Goal: Task Accomplishment & Management: Complete application form

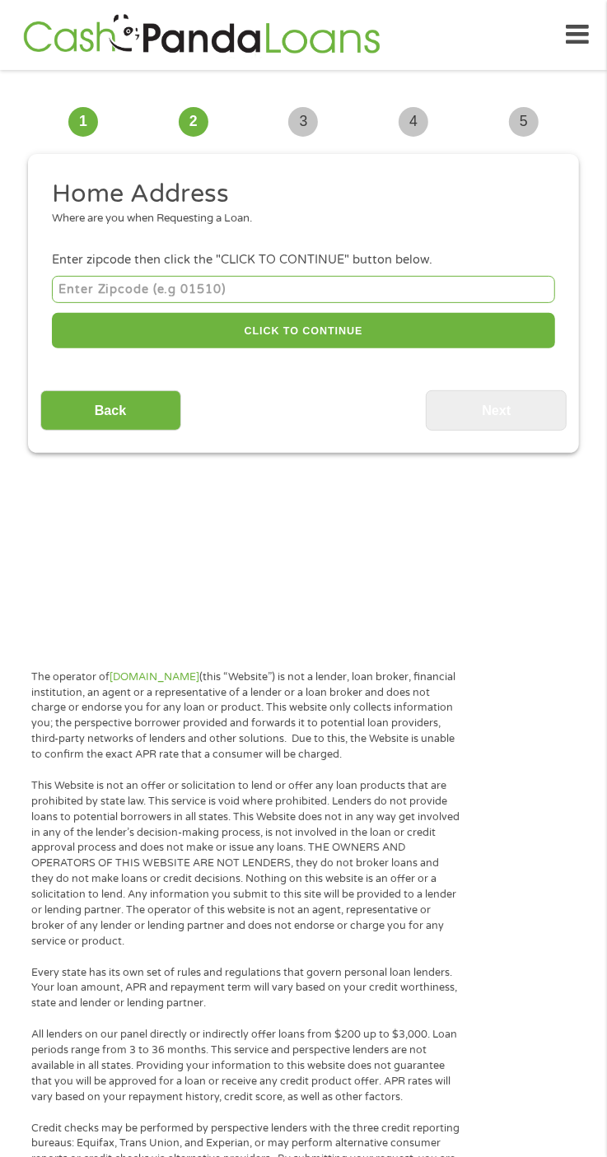
scroll to position [12, 0]
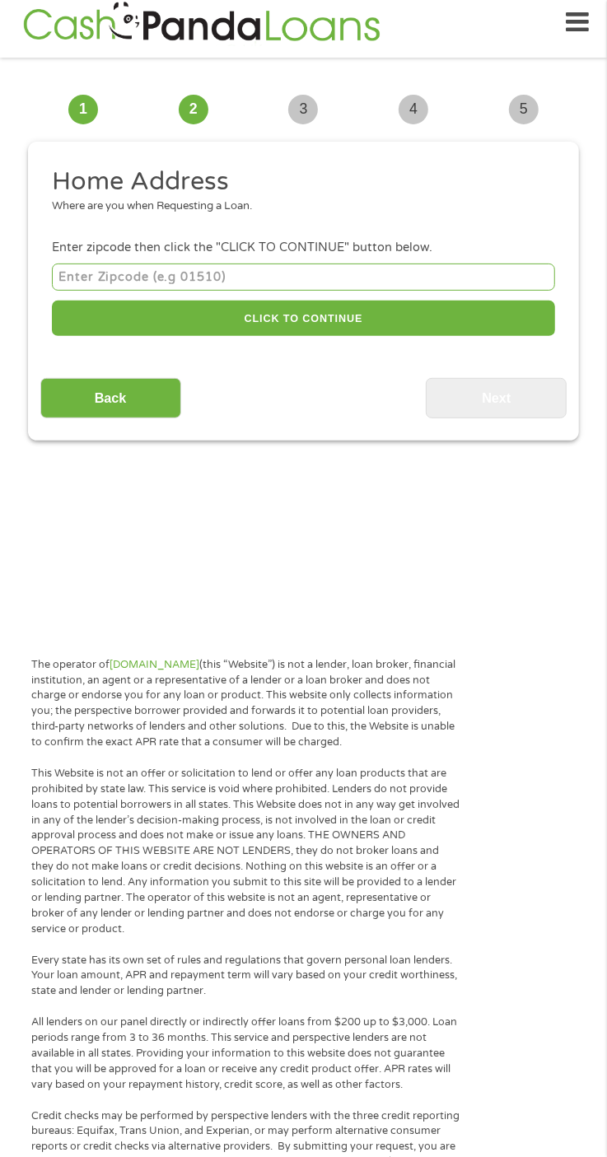
click at [263, 280] on input "number" at bounding box center [303, 277] width 503 height 27
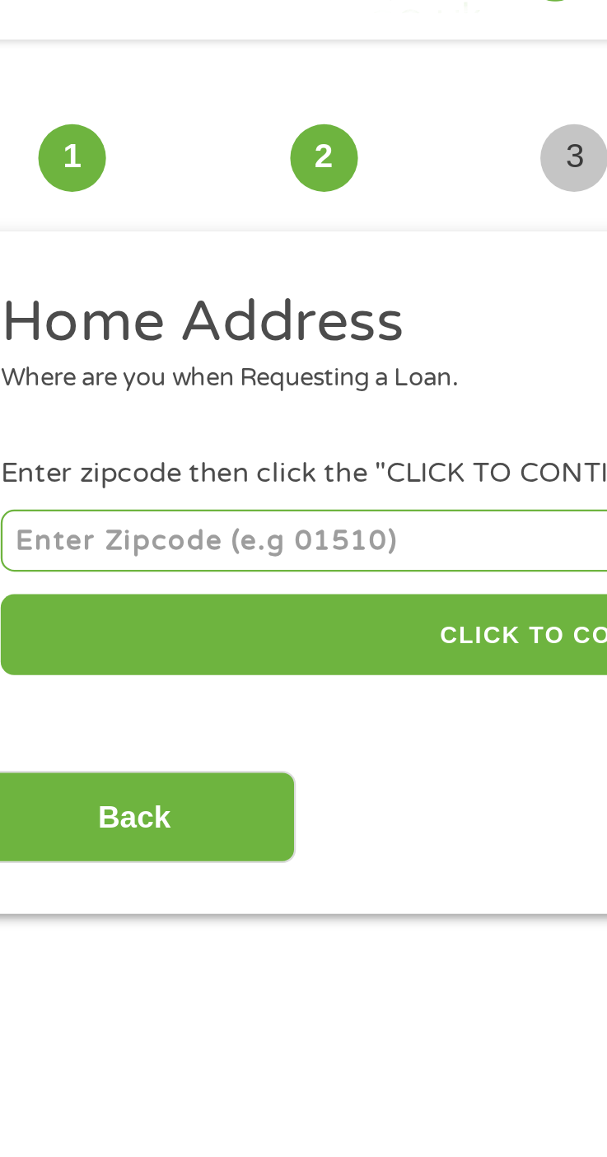
type input "21532"
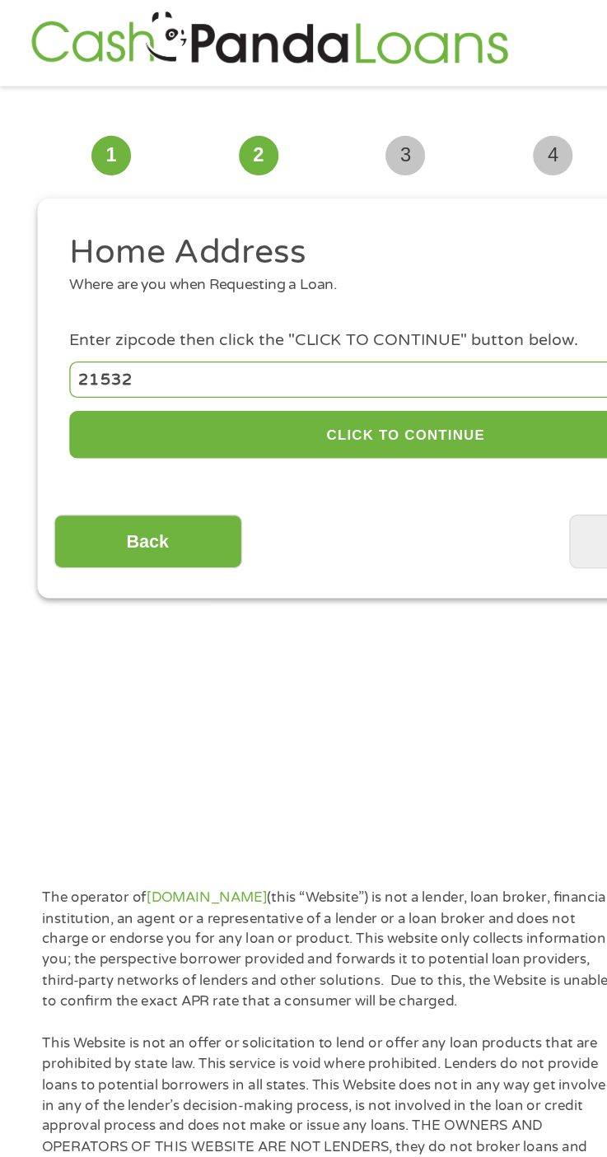
scroll to position [5, 0]
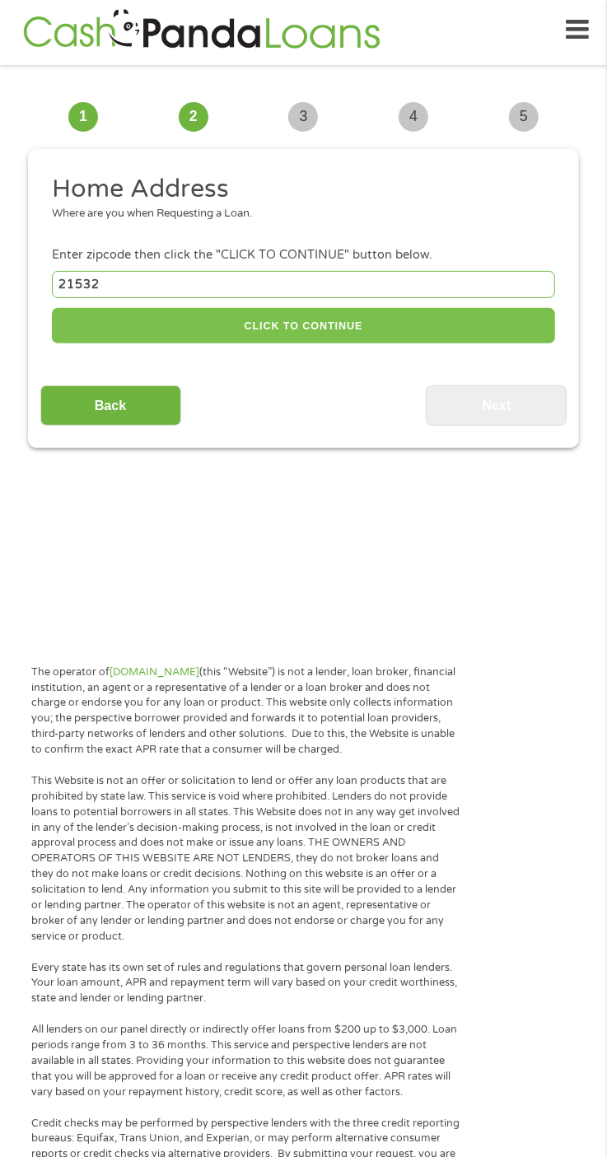
click at [324, 327] on button "CLICK TO CONTINUE" at bounding box center [303, 325] width 503 height 35
type input "21532"
type input "[GEOGRAPHIC_DATA]"
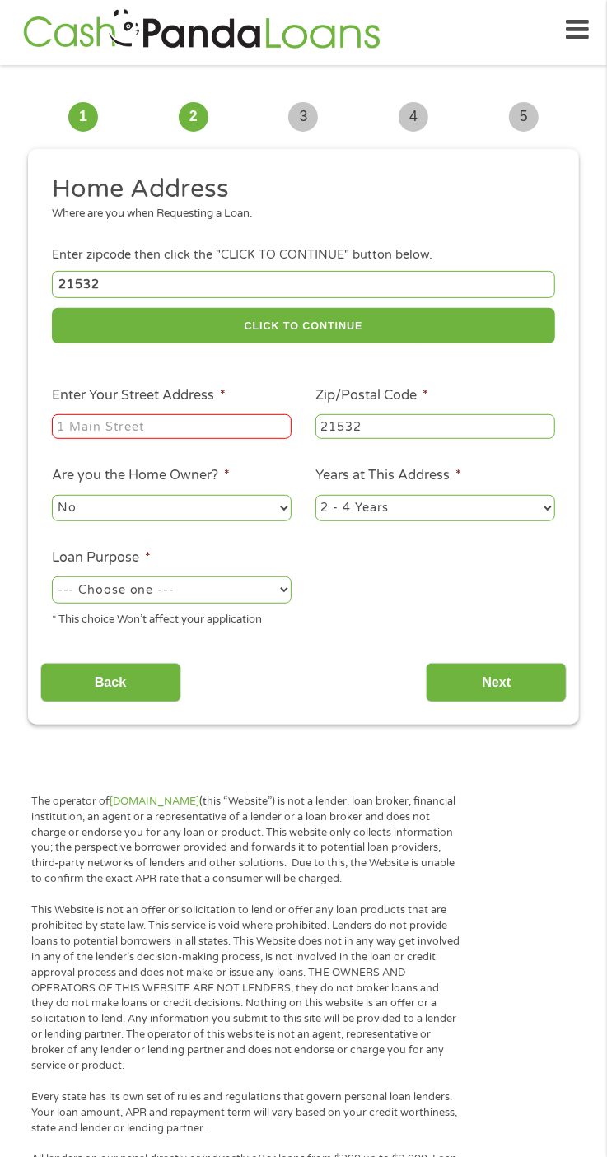
click at [237, 429] on input "Enter Your Street Address *" at bounding box center [172, 426] width 240 height 25
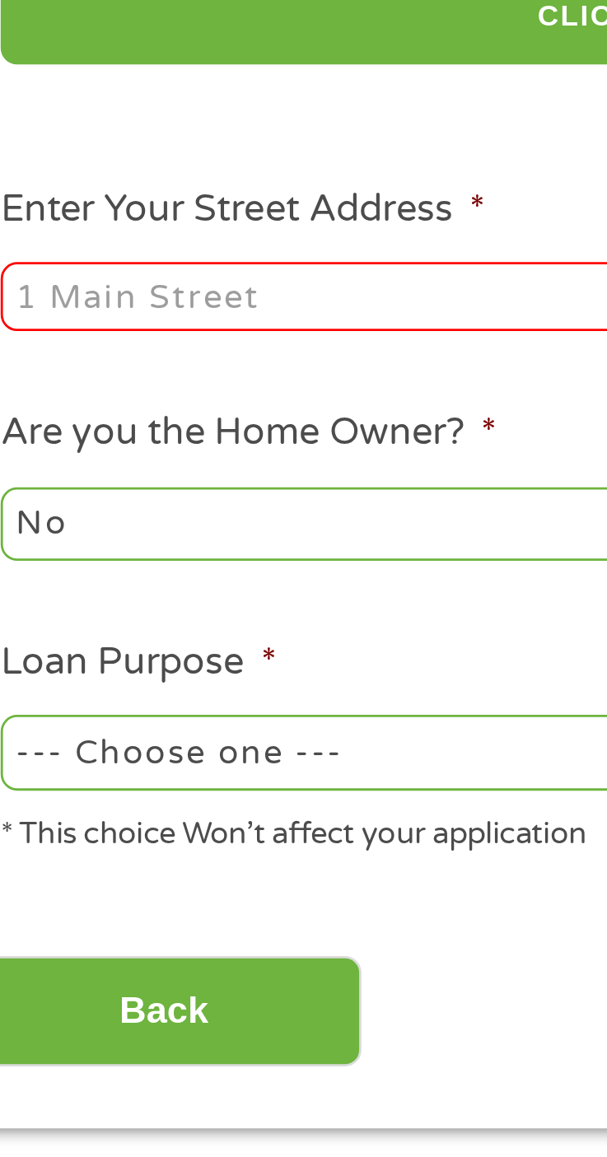
type input "[STREET_ADDRESS]"
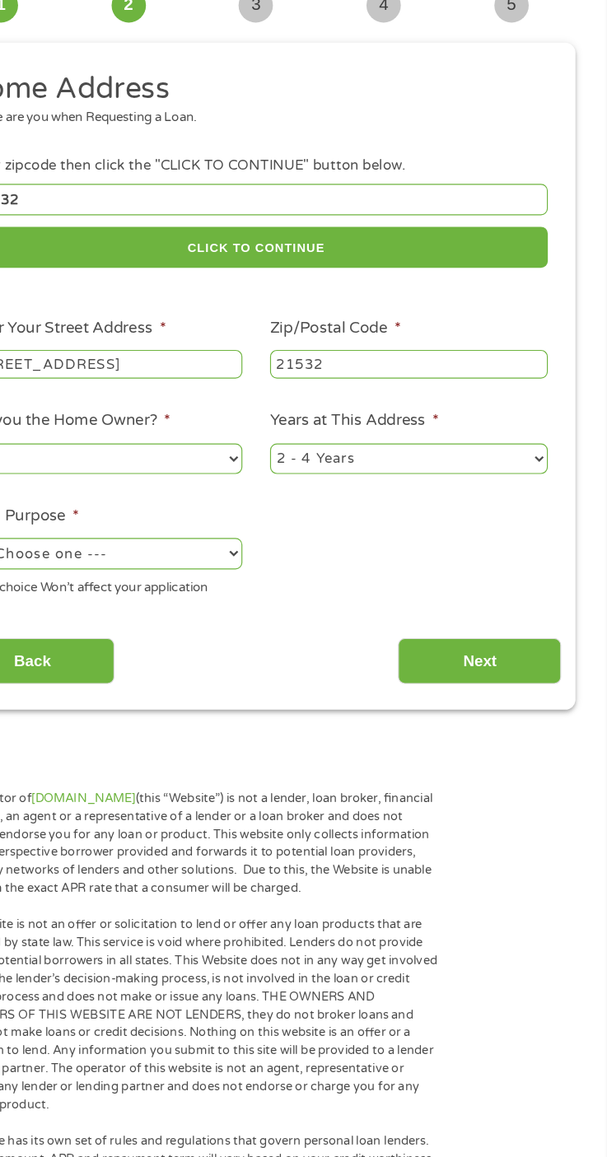
click at [553, 512] on select "1 Year or less 1 - 2 Years 2 - 4 Years Over 4 Years" at bounding box center [436, 508] width 240 height 26
select select "60months"
click at [316, 498] on select "1 Year or less 1 - 2 Years 2 - 4 Years Over 4 Years" at bounding box center [436, 508] width 240 height 26
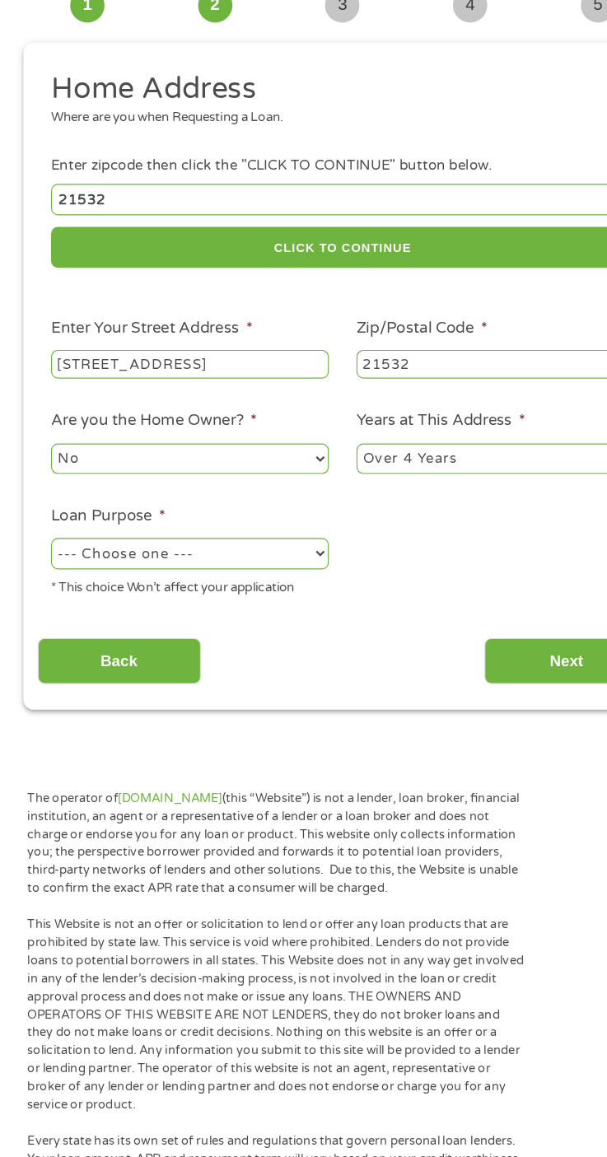
click at [288, 597] on select "--- Choose one --- Pay Bills Debt Consolidation Home Improvement Major Purchase…" at bounding box center [172, 590] width 240 height 26
select select "paybills"
click at [52, 580] on select "--- Choose one --- Pay Bills Debt Consolidation Home Improvement Major Purchase…" at bounding box center [172, 590] width 240 height 26
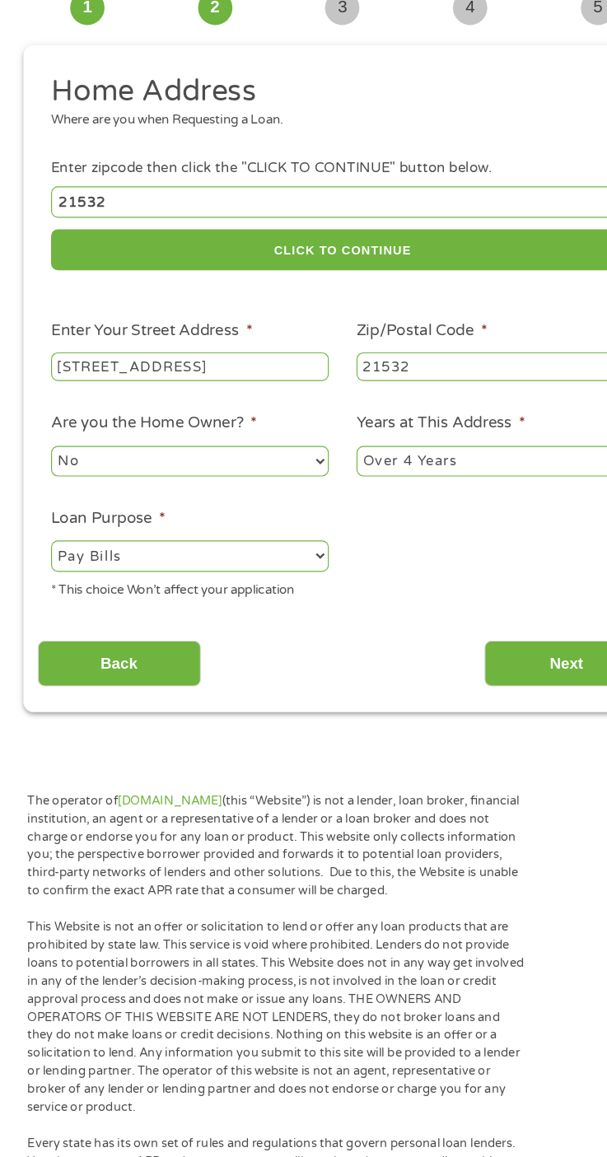
scroll to position [0, 0]
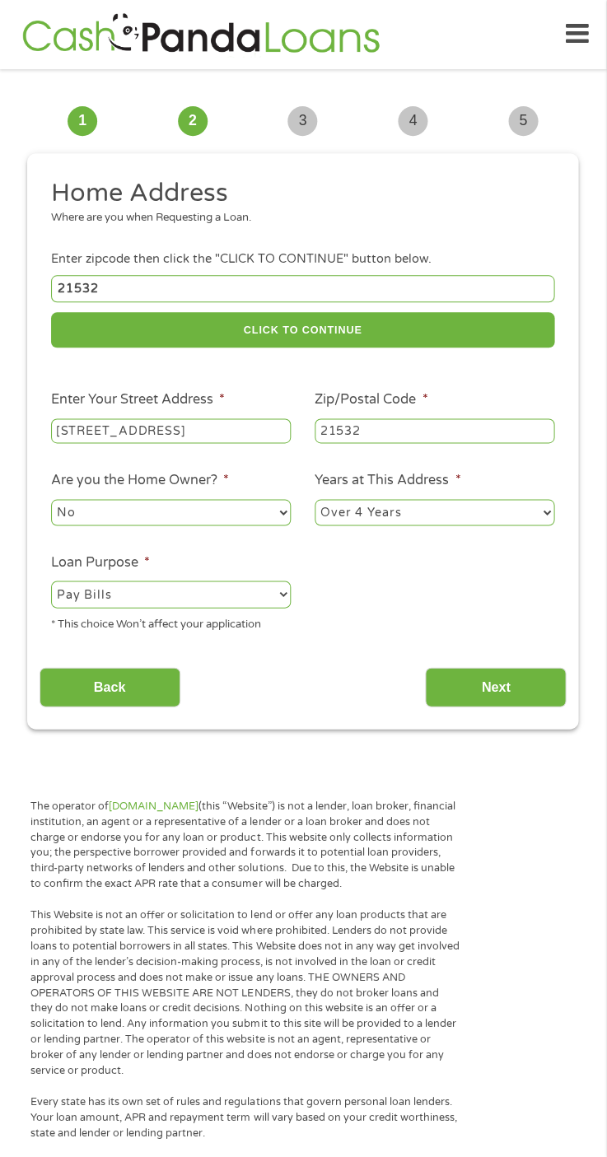
click at [497, 691] on input "Next" at bounding box center [496, 688] width 141 height 40
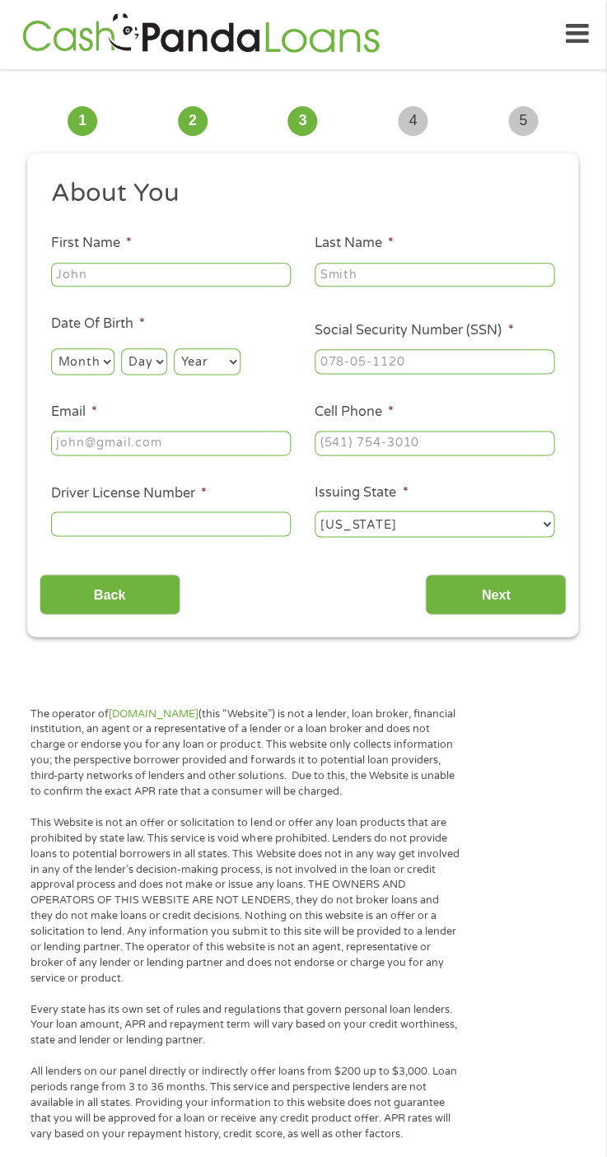
scroll to position [12, 0]
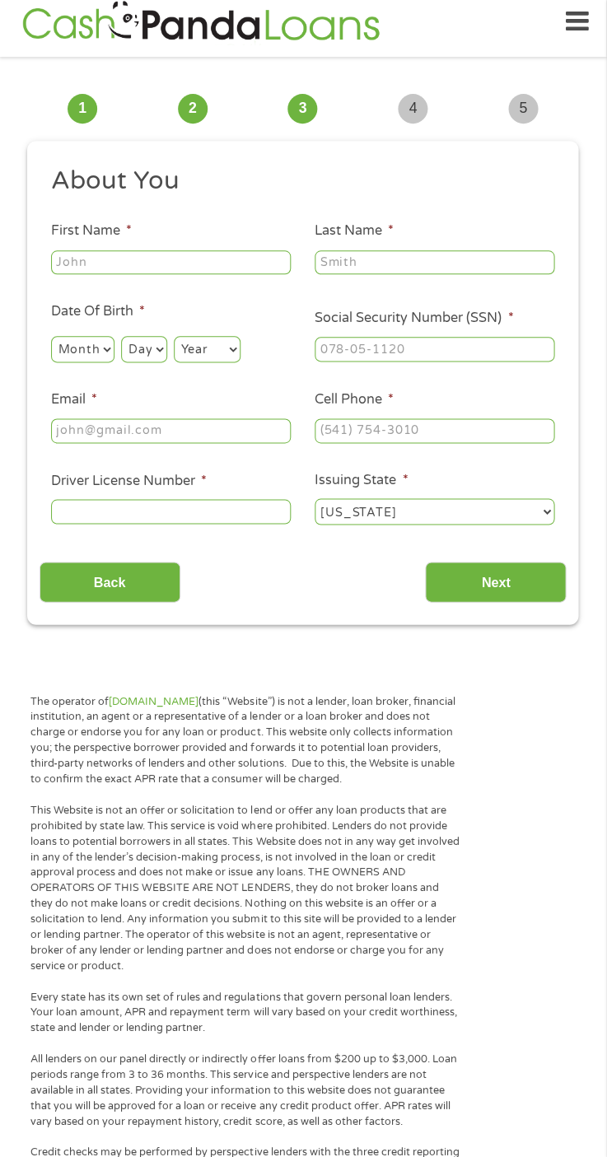
click at [447, 357] on input "Social Security Number (SSN) *" at bounding box center [436, 350] width 240 height 25
type input "___-__-____"
click at [259, 270] on input "First Name *" at bounding box center [172, 263] width 240 height 25
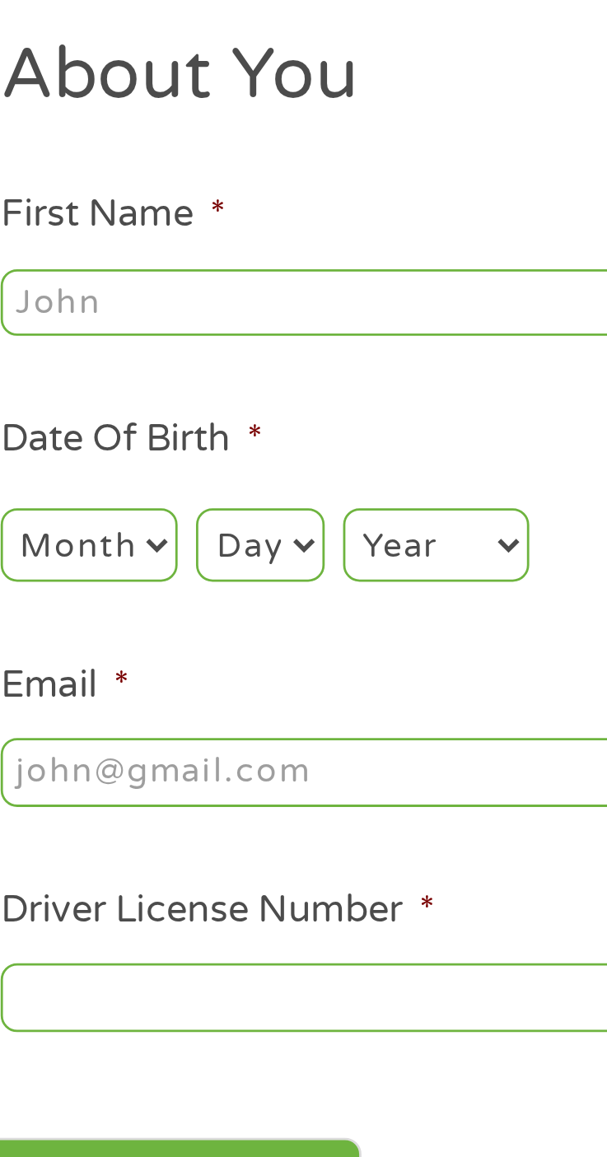
type input "[PERSON_NAME]"
type input "[EMAIL_ADDRESS][DOMAIN_NAME]"
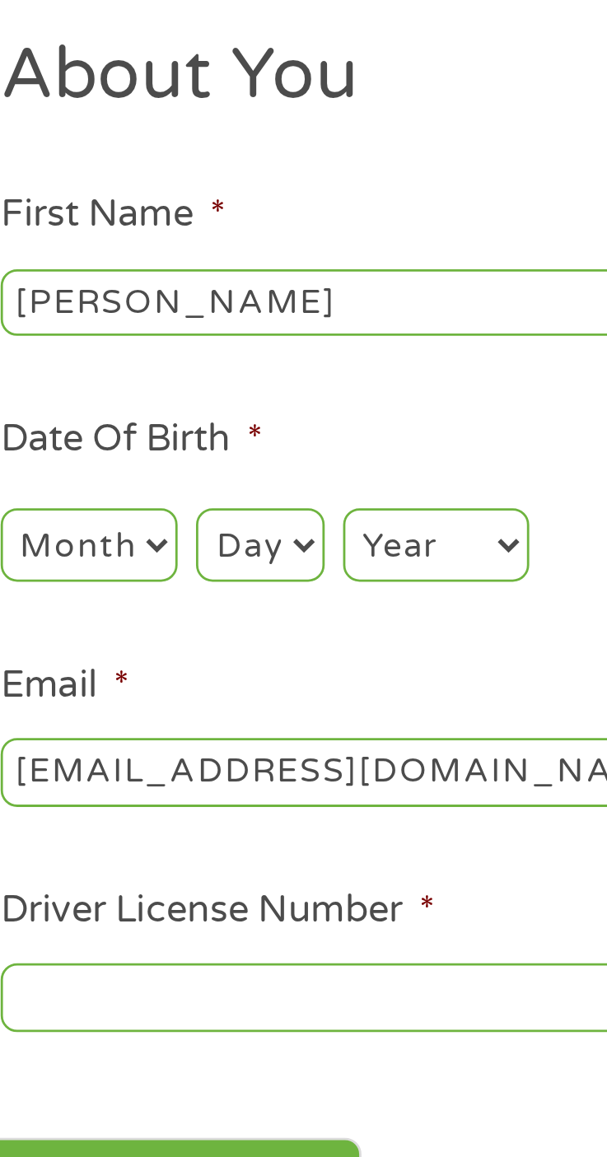
type input "[PHONE_NUMBER]"
click at [108, 353] on select "Month 1 2 3 4 5 6 7 8 9 10 11 12" at bounding box center [83, 350] width 63 height 26
select select "5"
click at [52, 338] on select "Month 1 2 3 4 5 6 7 8 9 10 11 12" at bounding box center [83, 350] width 63 height 26
click at [163, 355] on select "Day 1 2 3 4 5 6 7 8 9 10 11 12 13 14 15 16 17 18 19 20 21 22 23 24 25 26 27 28 …" at bounding box center [144, 350] width 45 height 26
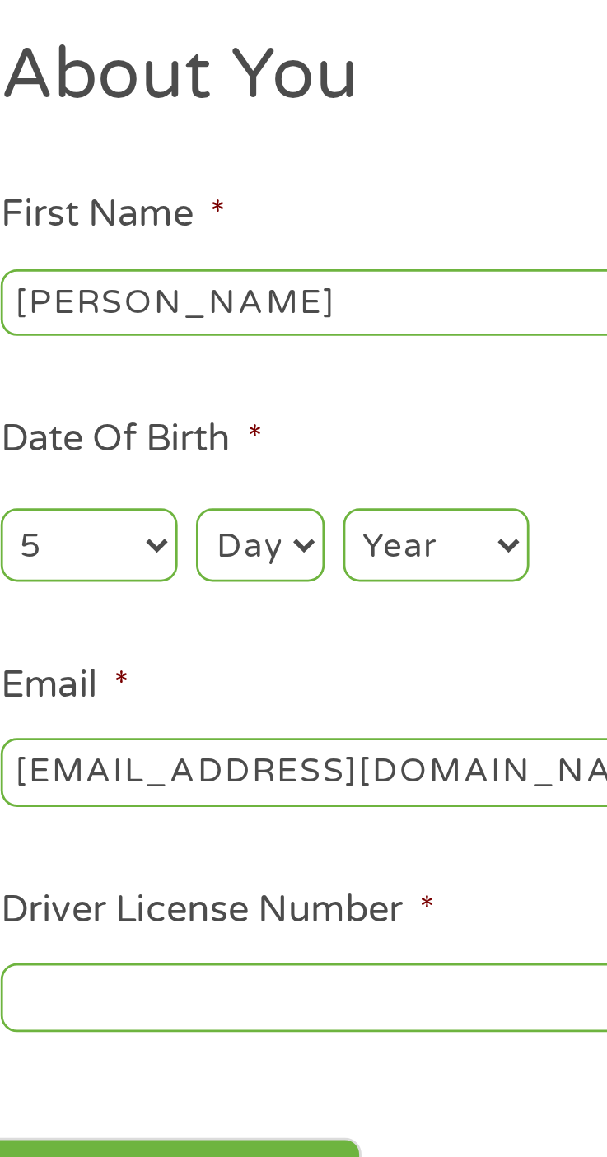
select select "3"
click at [122, 338] on select "Day 1 2 3 4 5 6 7 8 9 10 11 12 13 14 15 16 17 18 19 20 21 22 23 24 25 26 27 28 …" at bounding box center [144, 350] width 45 height 26
click at [229, 348] on select "Year [DATE] 2006 2005 2004 2003 2002 2001 2000 1999 1998 1997 1996 1995 1994 19…" at bounding box center [208, 350] width 67 height 26
select select "1954"
click at [175, 338] on select "Year [DATE] 2006 2005 2004 2003 2002 2001 2000 1999 1998 1997 1996 1995 1994 19…" at bounding box center [208, 350] width 67 height 26
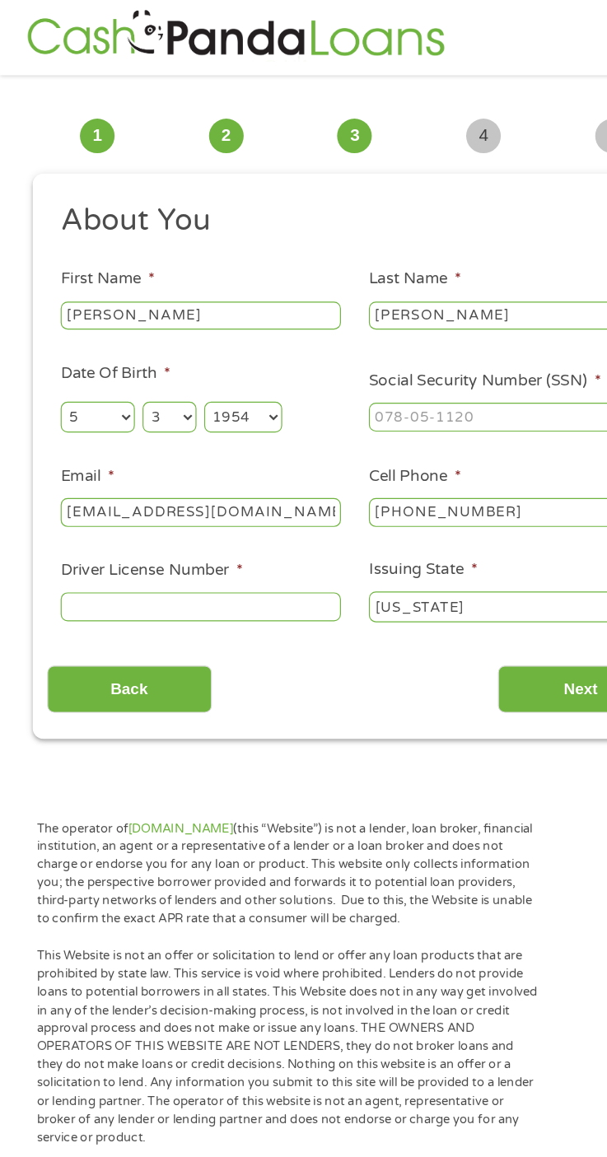
scroll to position [7, 0]
click at [268, 524] on input "Driver License Number *" at bounding box center [172, 518] width 240 height 25
type input "102"
click at [436, 358] on input "Social Security Number (SSN) *" at bounding box center [436, 356] width 240 height 25
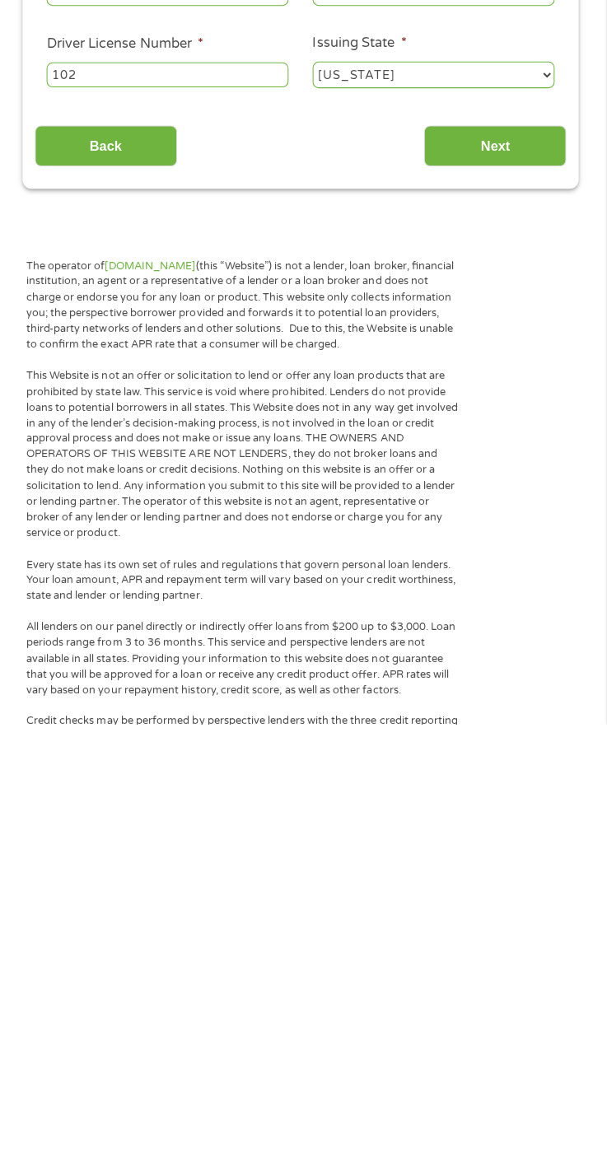
scroll to position [11, 0]
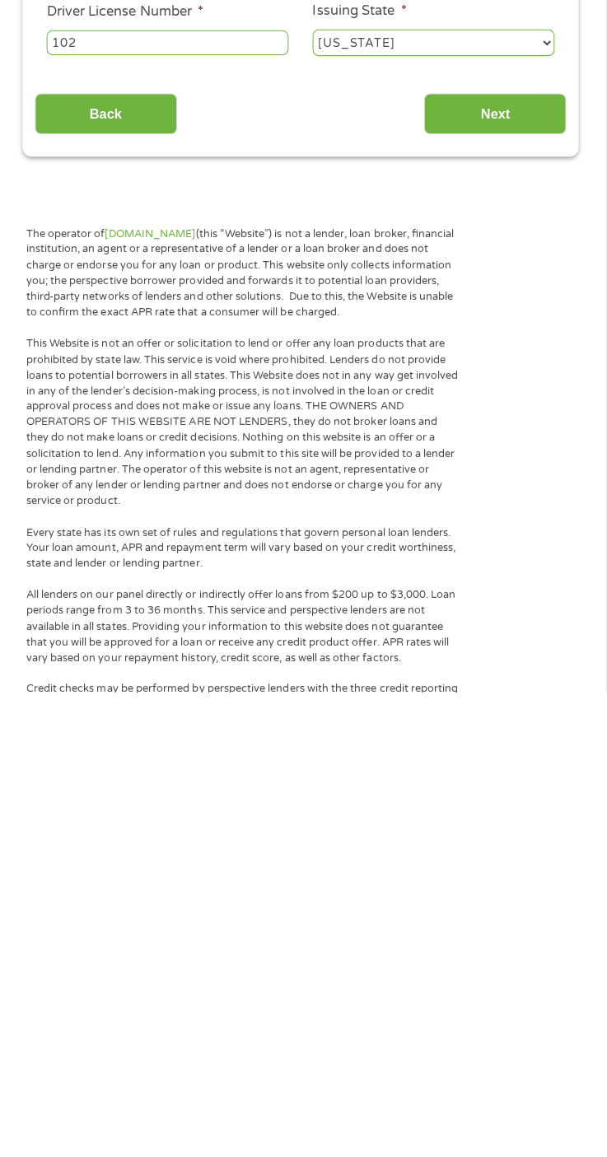
type input "218-68-4145"
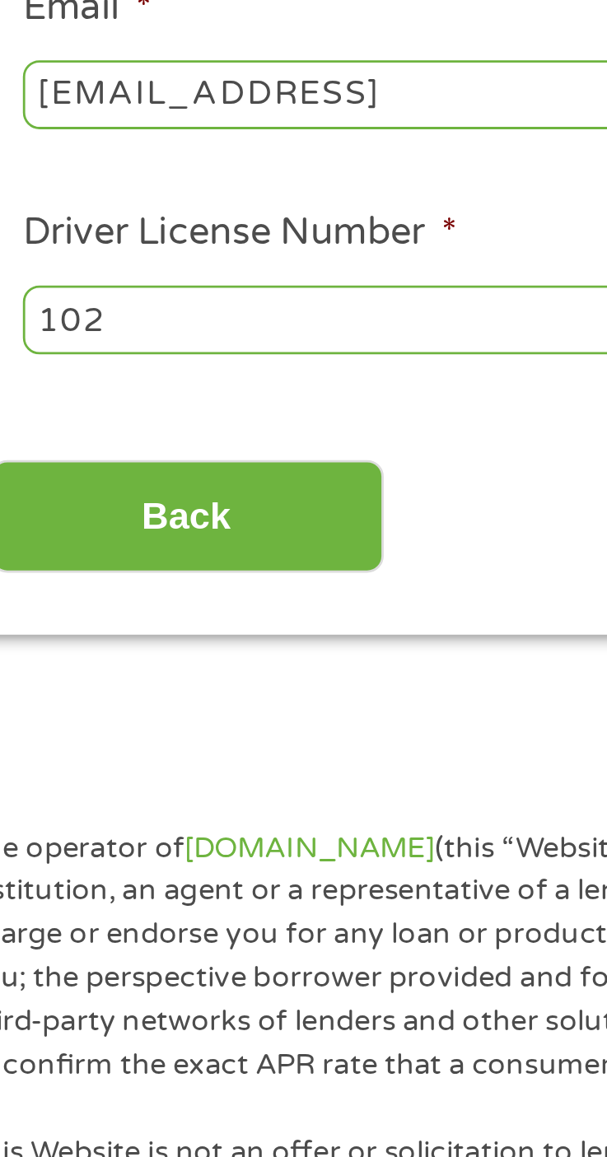
type input "[EMAIL_ADDRESS]"
click at [106, 512] on input "102" at bounding box center [172, 514] width 240 height 25
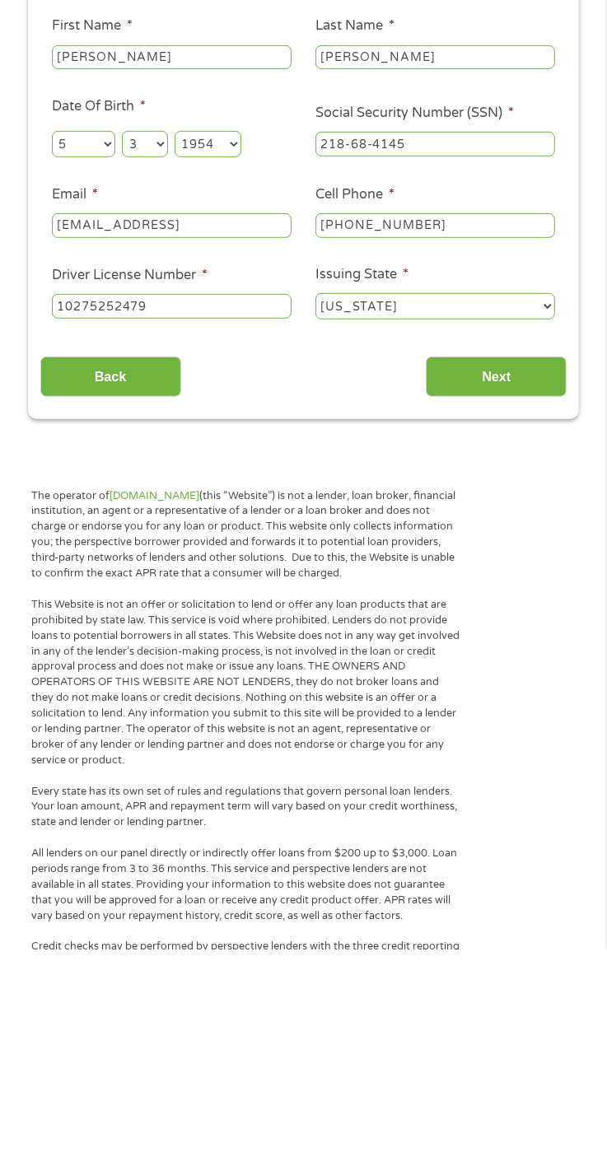
type input "10275252479"
click at [497, 587] on input "Next" at bounding box center [496, 584] width 141 height 40
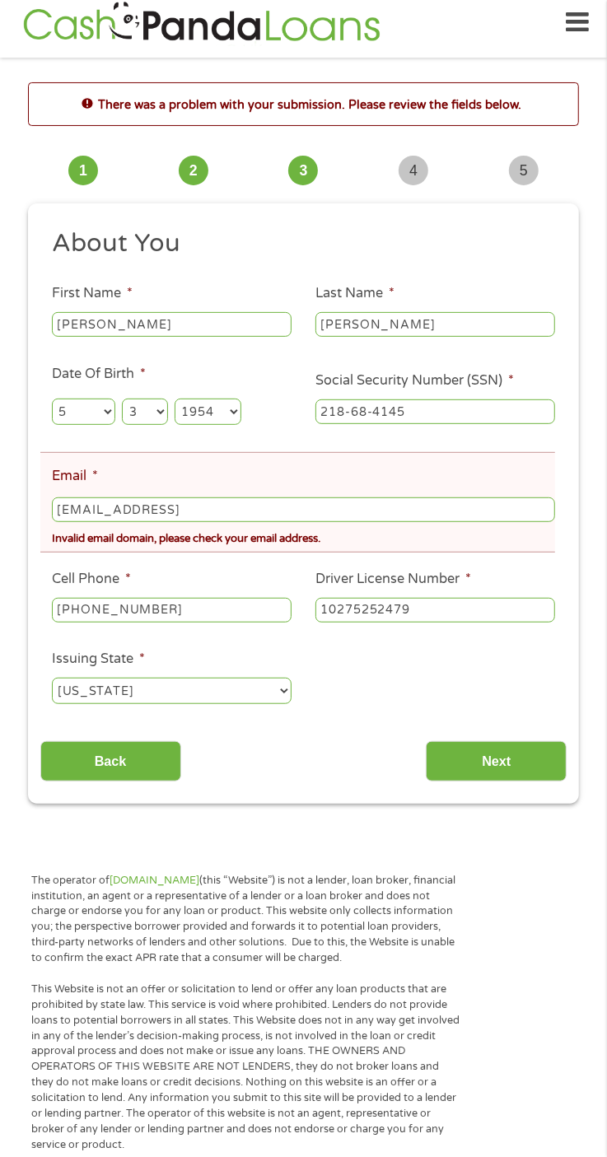
scroll to position [7, 7]
click at [360, 508] on input "[EMAIL_ADDRESS]" at bounding box center [303, 510] width 503 height 25
type input "[EMAIL_ADDRESS][DOMAIN_NAME]"
click at [484, 123] on div "There was a problem with your submission. Please review the fields below." at bounding box center [303, 103] width 551 height 43
click at [489, 760] on input "Next" at bounding box center [496, 761] width 141 height 40
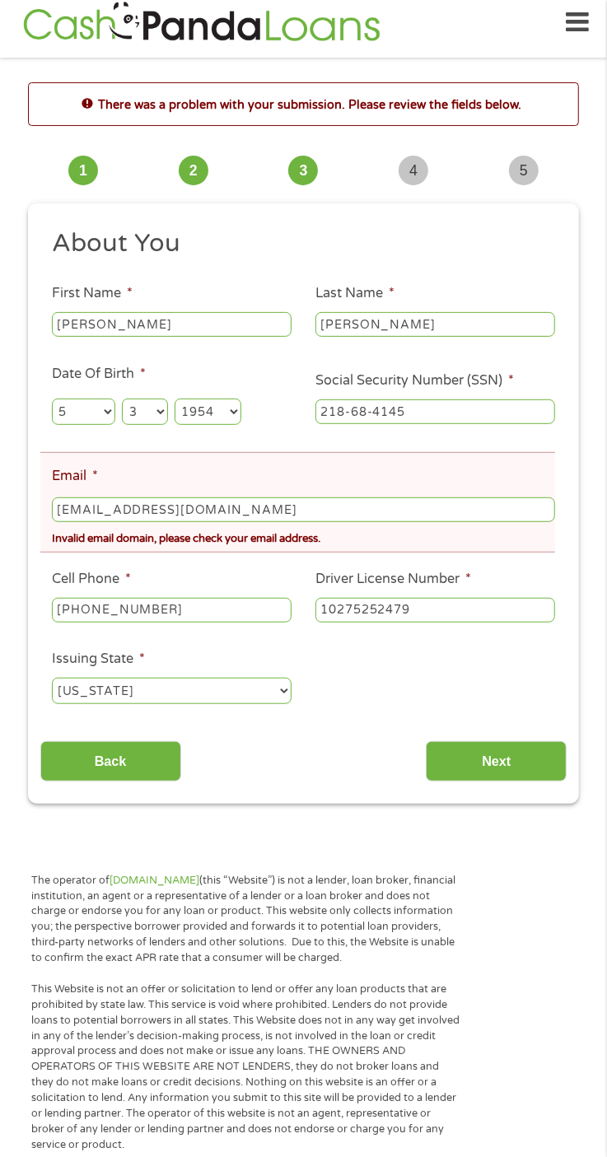
click at [507, 770] on input "Next" at bounding box center [496, 761] width 141 height 40
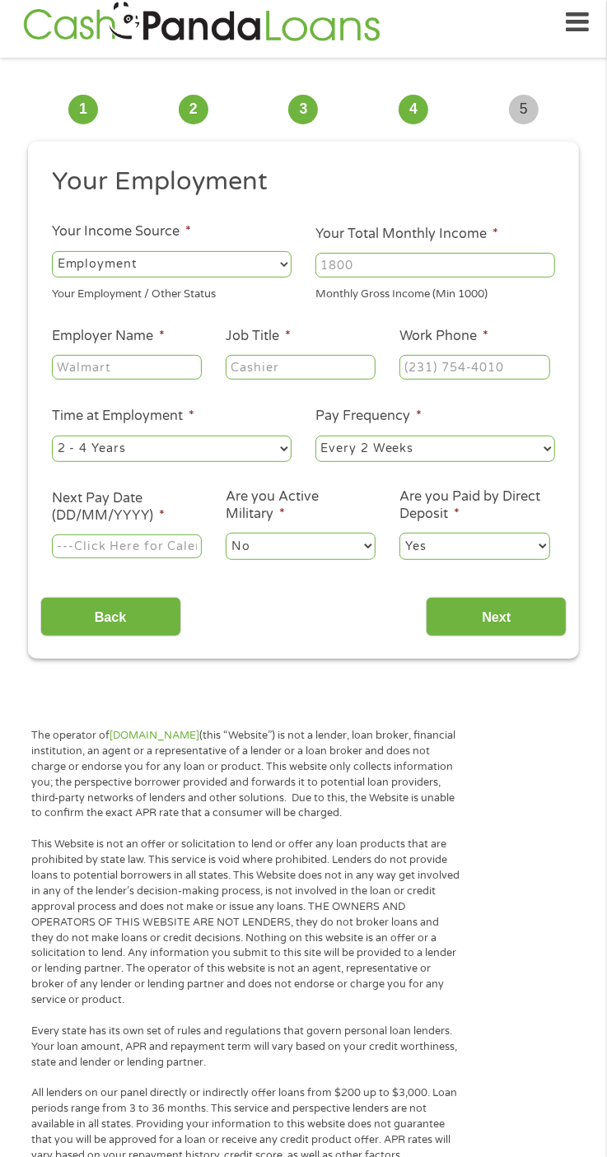
click at [271, 277] on select "--- Choose one --- Employment [DEMOGRAPHIC_DATA] Benefits" at bounding box center [172, 264] width 240 height 26
select select "benefits"
click at [52, 251] on select "--- Choose one --- Employment [DEMOGRAPHIC_DATA] Benefits" at bounding box center [172, 264] width 240 height 26
type input "Other"
type input "[PHONE_NUMBER]"
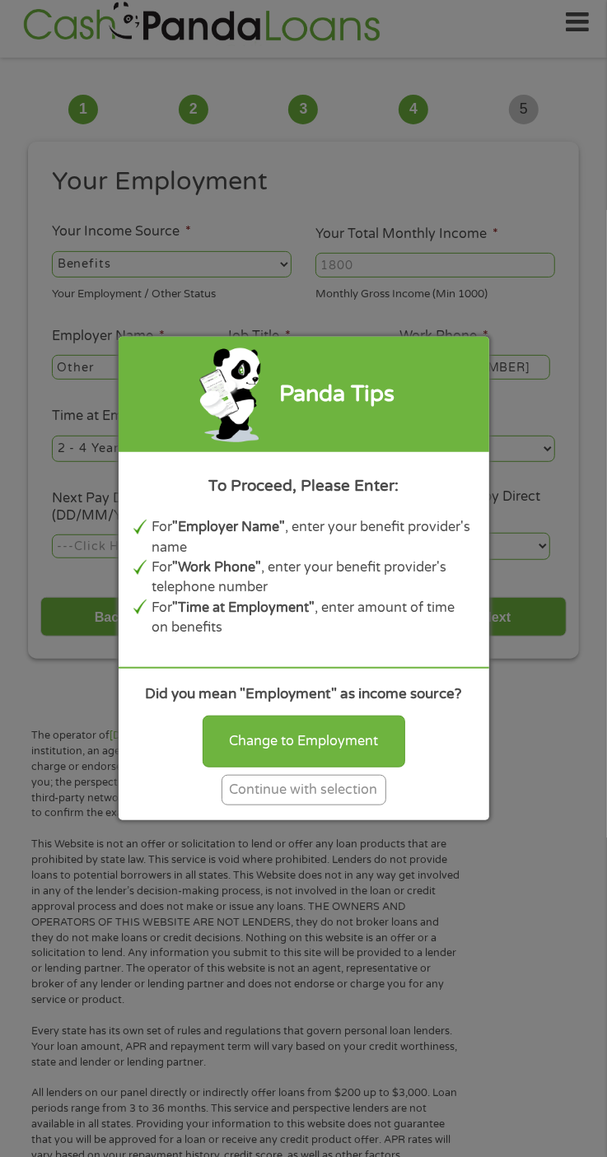
click at [311, 790] on div "Continue with selection" at bounding box center [304, 790] width 165 height 30
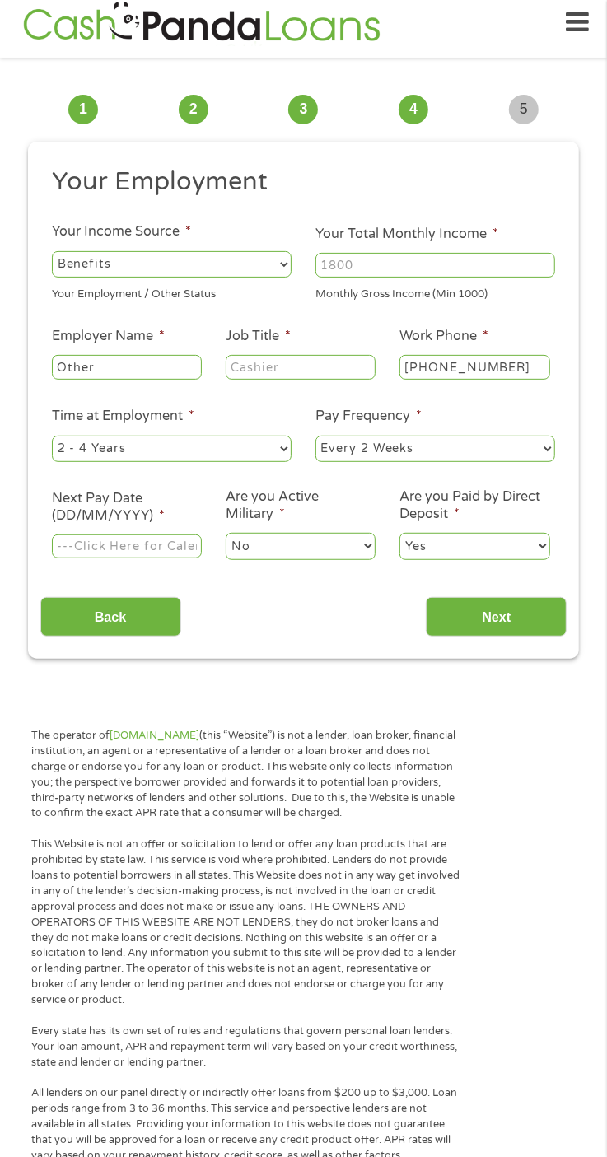
click at [493, 264] on input "Your Total Monthly Income *" at bounding box center [436, 265] width 240 height 25
type input "1170"
click at [169, 367] on input "Other" at bounding box center [127, 367] width 150 height 25
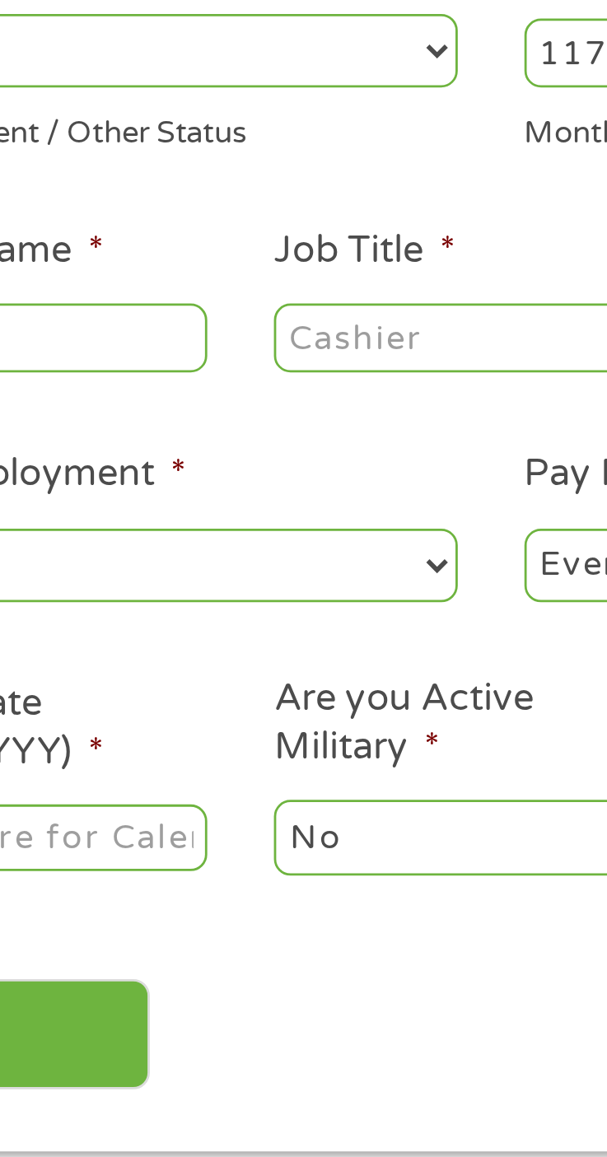
click at [296, 370] on input "Job Title *" at bounding box center [301, 367] width 150 height 25
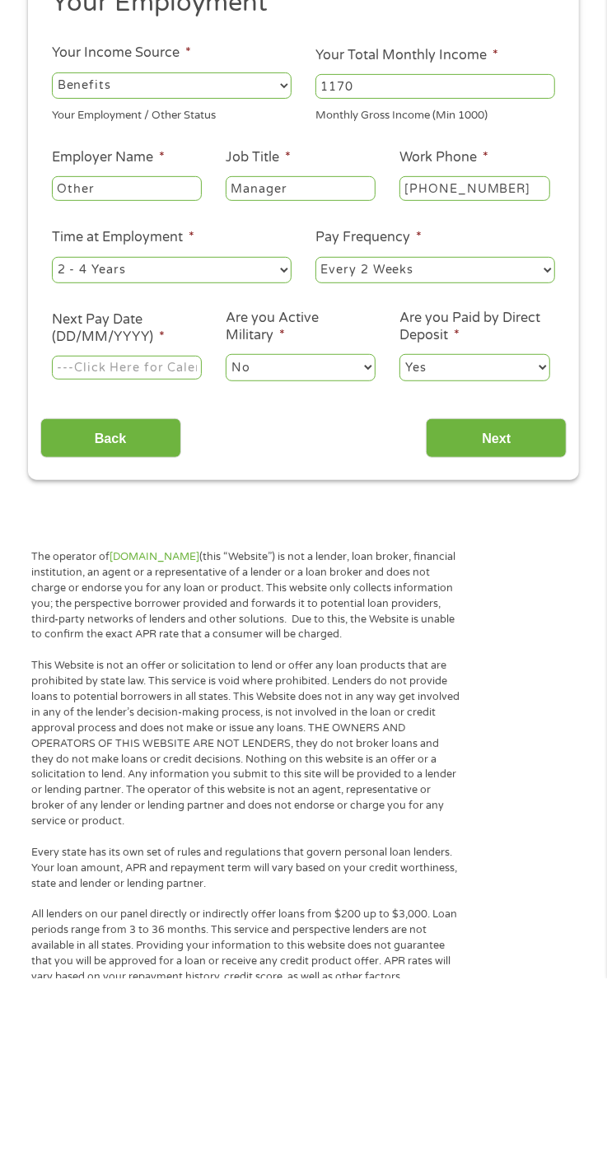
type input "Manager"
click at [281, 453] on select "--- Choose one --- 1 Year or less 1 - 2 Years 2 - 4 Years Over 4 Years" at bounding box center [172, 449] width 240 height 26
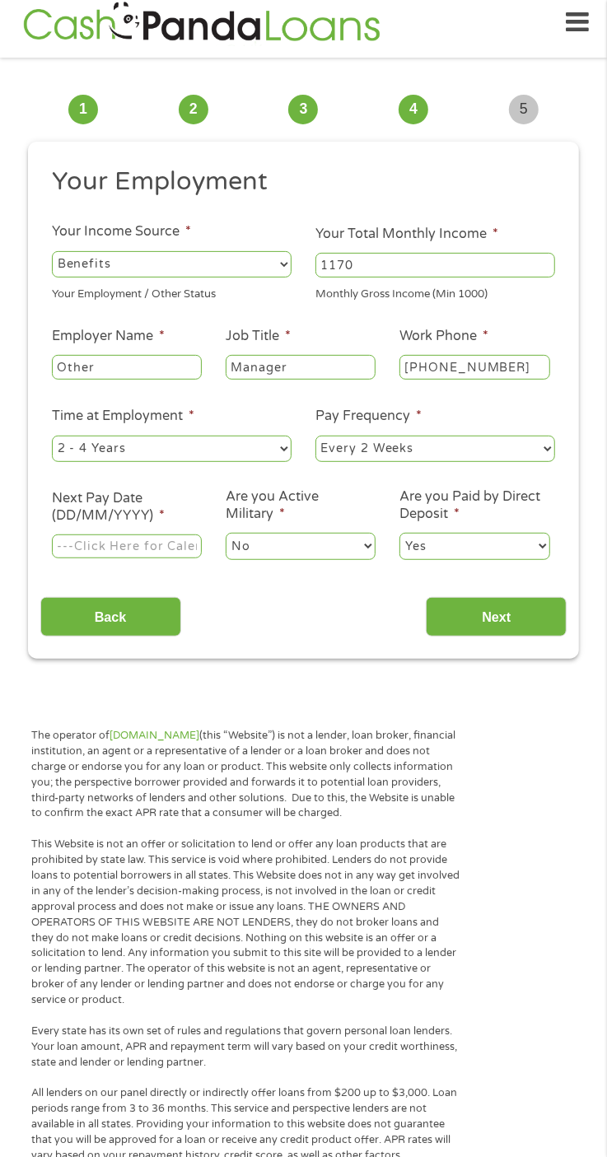
select select "60months"
click at [52, 437] on select "--- Choose one --- 1 Year or less 1 - 2 Years 2 - 4 Years Over 4 Years" at bounding box center [172, 449] width 240 height 26
click at [515, 450] on select "--- Choose one --- Every 2 Weeks Every Week Monthly Semi-Monthly" at bounding box center [436, 449] width 240 height 26
select select "monthly"
click at [316, 437] on select "--- Choose one --- Every 2 Weeks Every Week Monthly Semi-Monthly" at bounding box center [436, 449] width 240 height 26
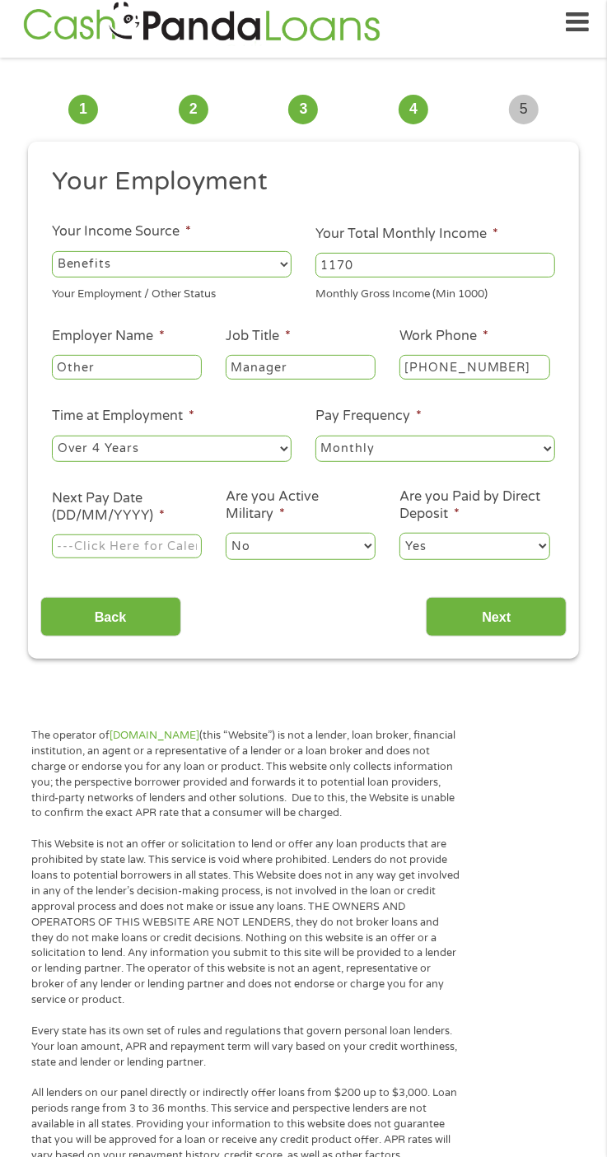
click at [175, 548] on input "Next Pay Date (DD/MM/YYYY) *" at bounding box center [127, 547] width 150 height 25
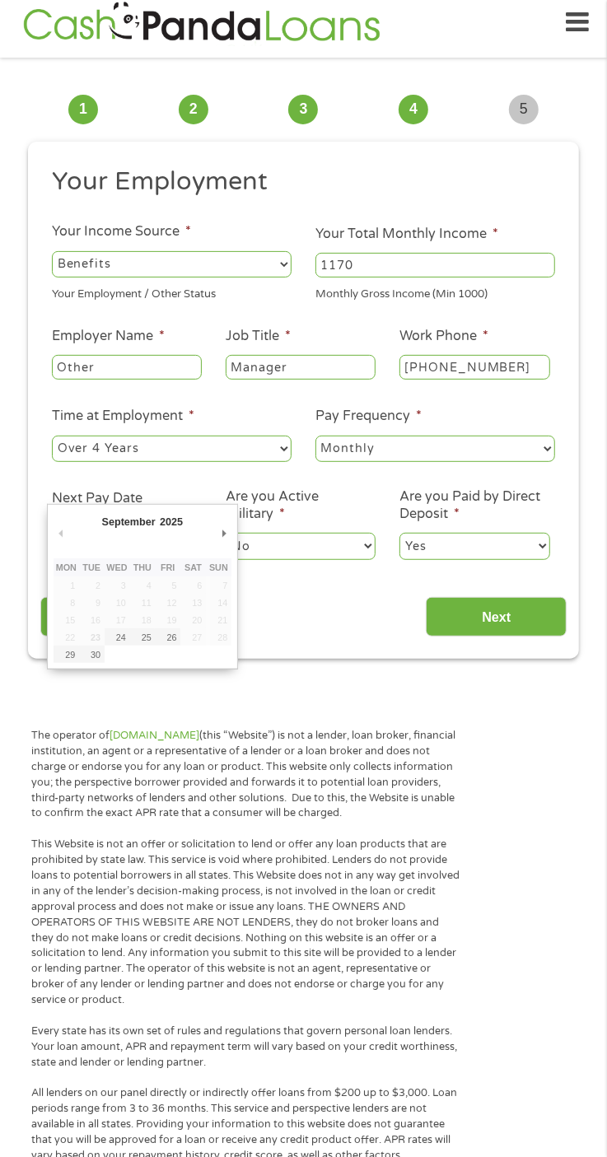
click at [241, 548] on select "No Yes" at bounding box center [301, 546] width 150 height 26
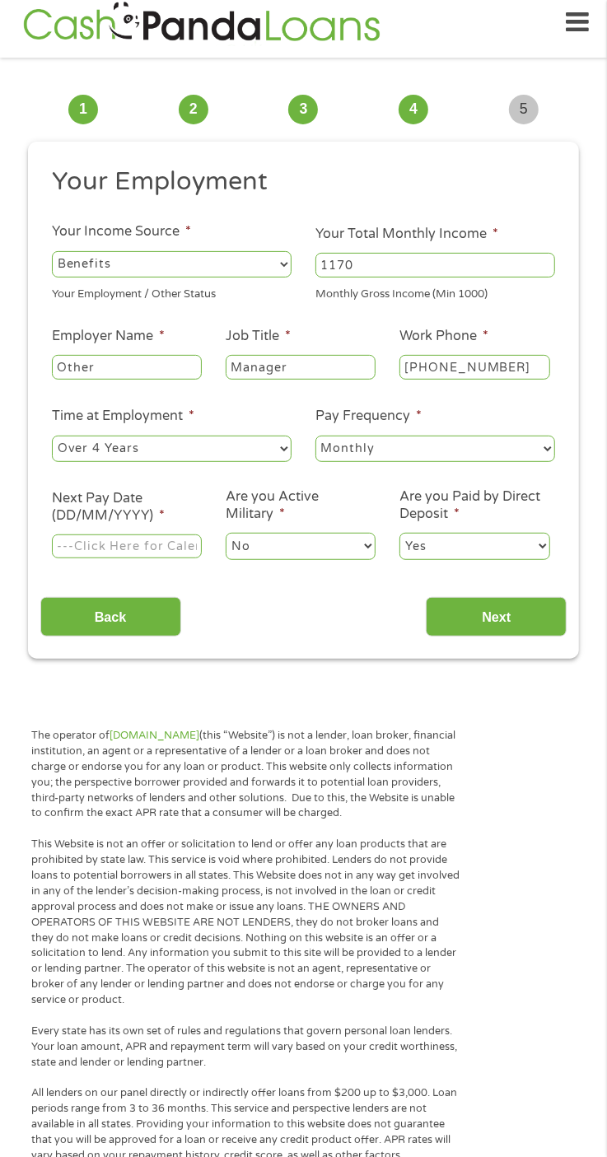
click at [147, 547] on input "Next Pay Date (DD/MM/YYYY) *" at bounding box center [127, 547] width 150 height 25
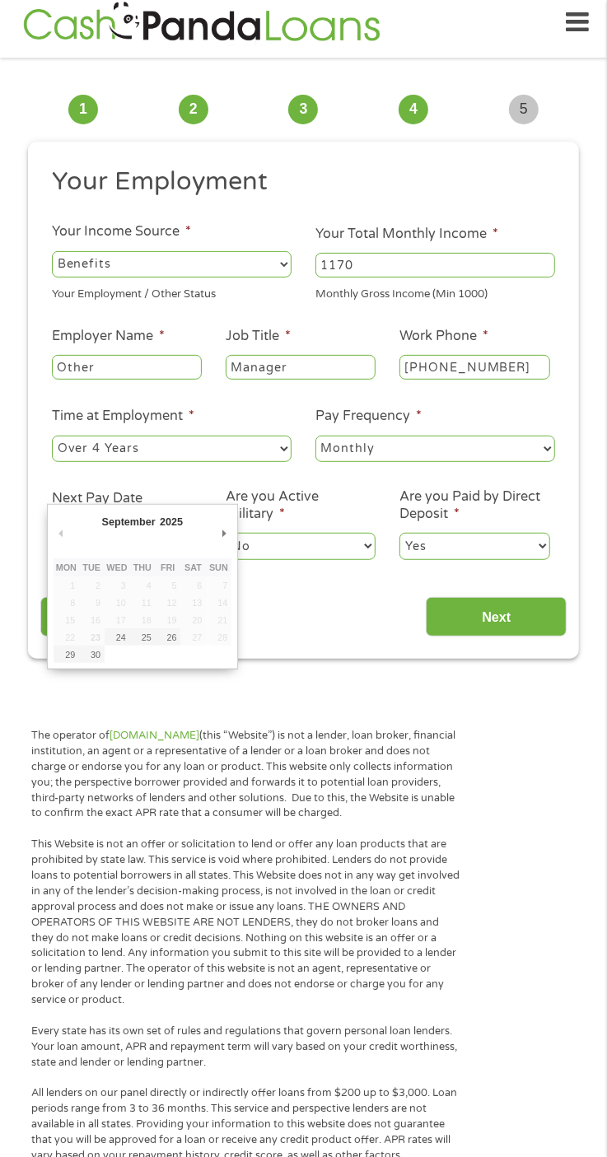
click at [241, 548] on select "No Yes" at bounding box center [301, 546] width 150 height 26
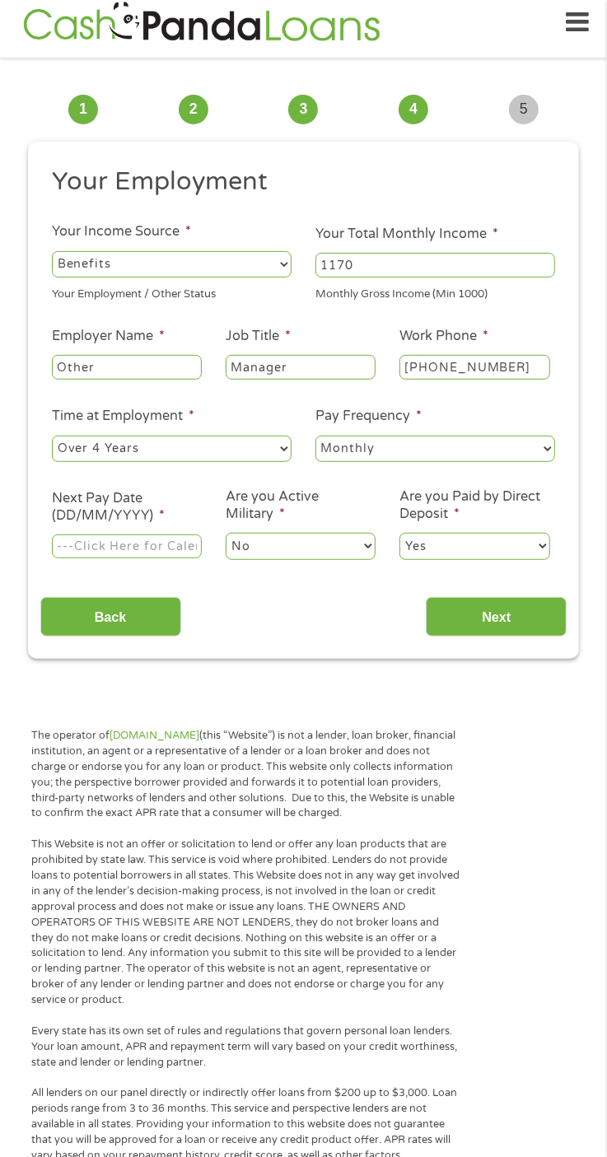
click at [128, 553] on input "Next Pay Date (DD/MM/YYYY) *" at bounding box center [127, 547] width 150 height 25
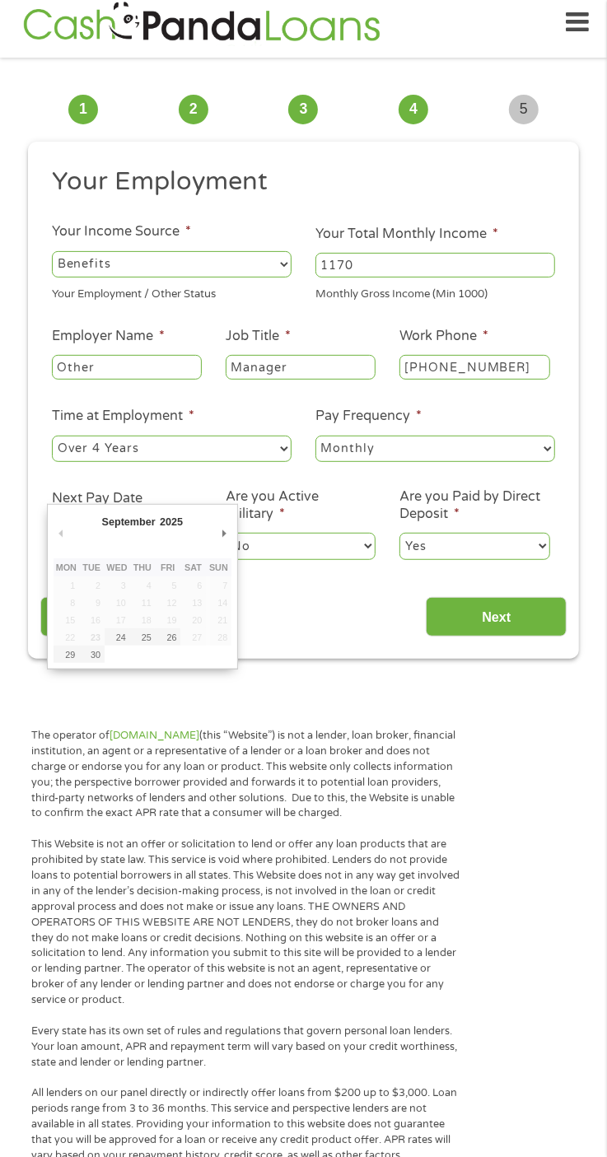
click at [241, 548] on select "No Yes" at bounding box center [301, 546] width 150 height 26
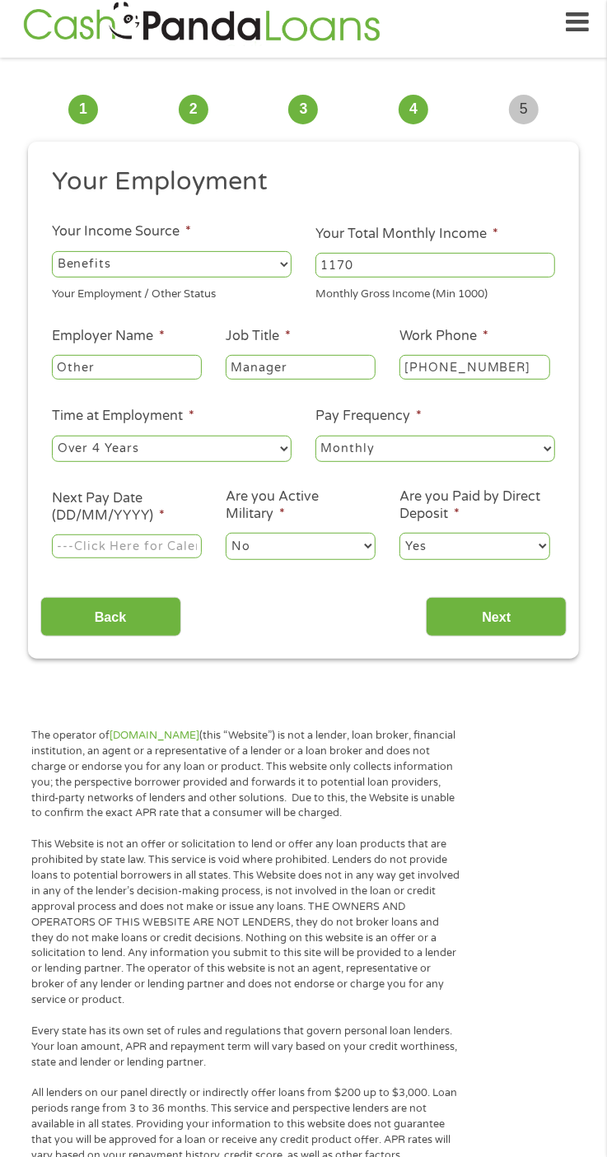
click at [226, 535] on select "No Yes" at bounding box center [301, 546] width 150 height 26
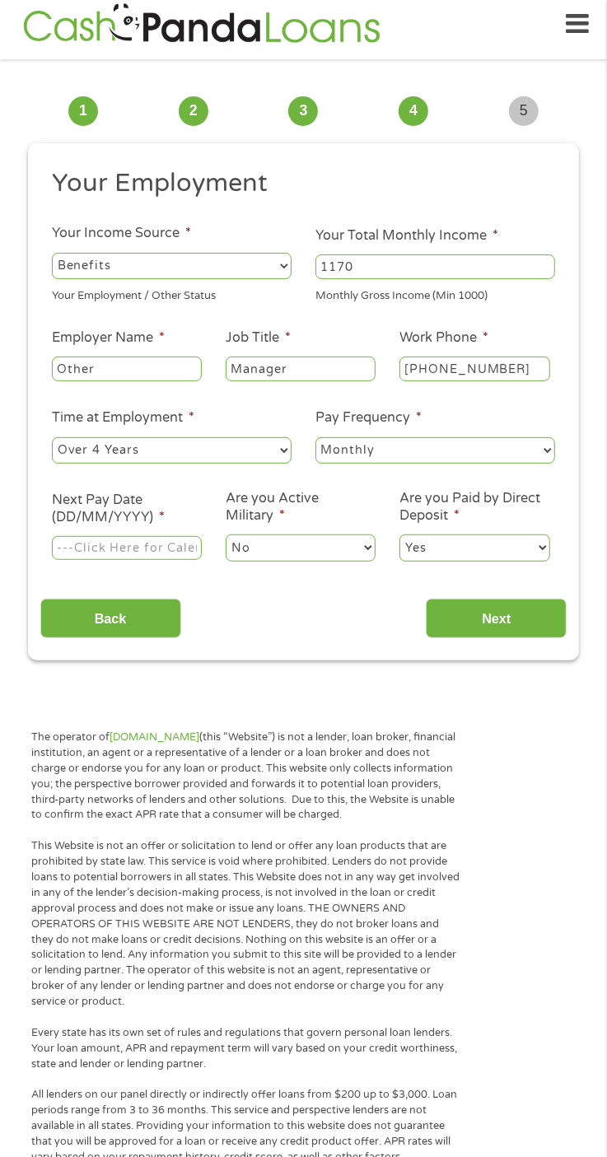
click at [82, 549] on input "Next Pay Date (DD/MM/YYYY) *" at bounding box center [127, 548] width 150 height 25
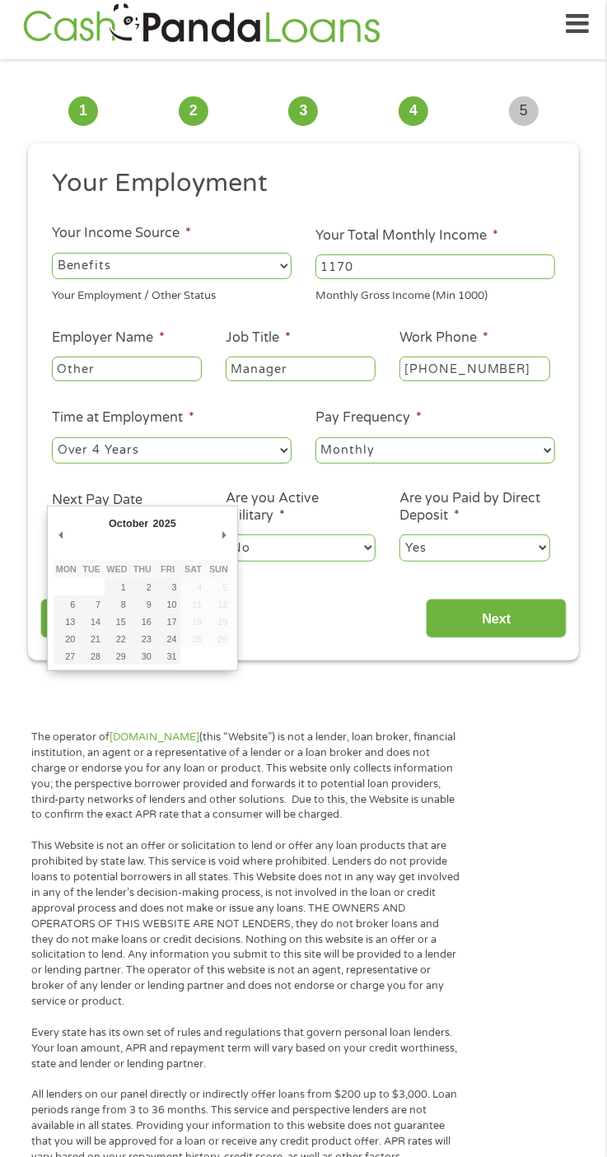
type input "[DATE]"
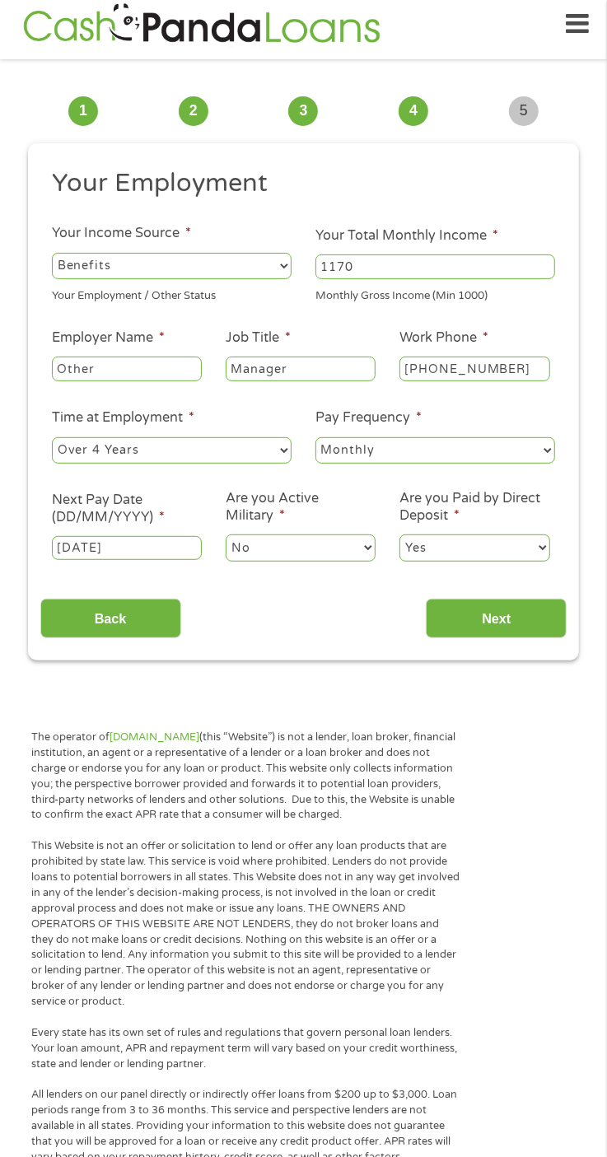
click at [514, 624] on input "Next" at bounding box center [496, 619] width 141 height 40
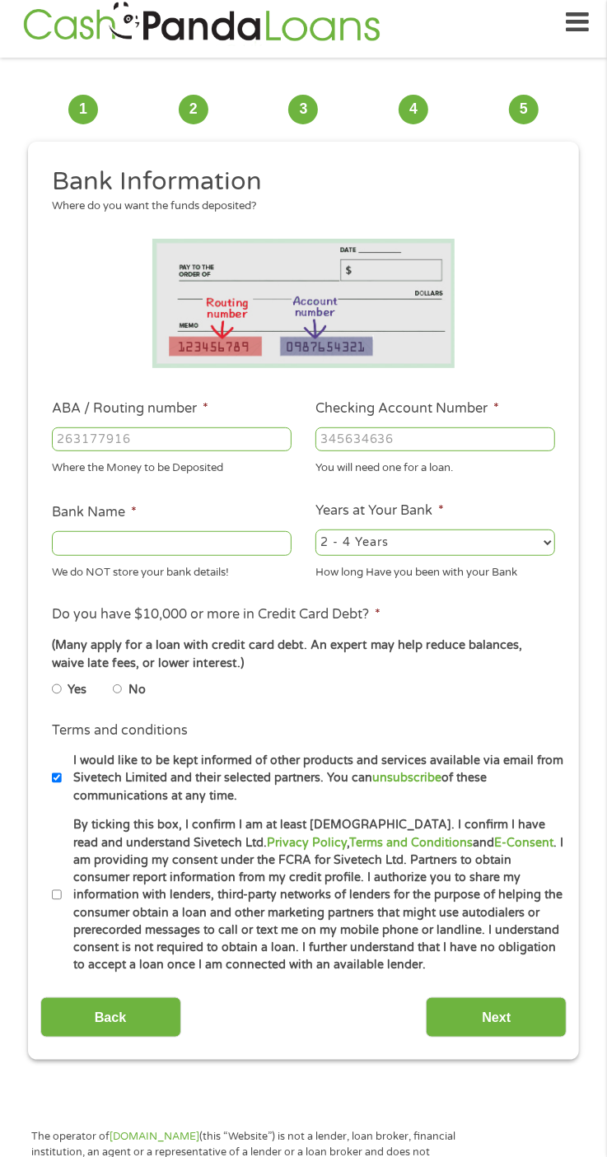
scroll to position [7, 7]
click at [206, 440] on input "ABA / Routing number *" at bounding box center [172, 440] width 240 height 25
type input "252177121"
type input "FIRST PEOPLES COMMUNITY FCU"
type input "252177121"
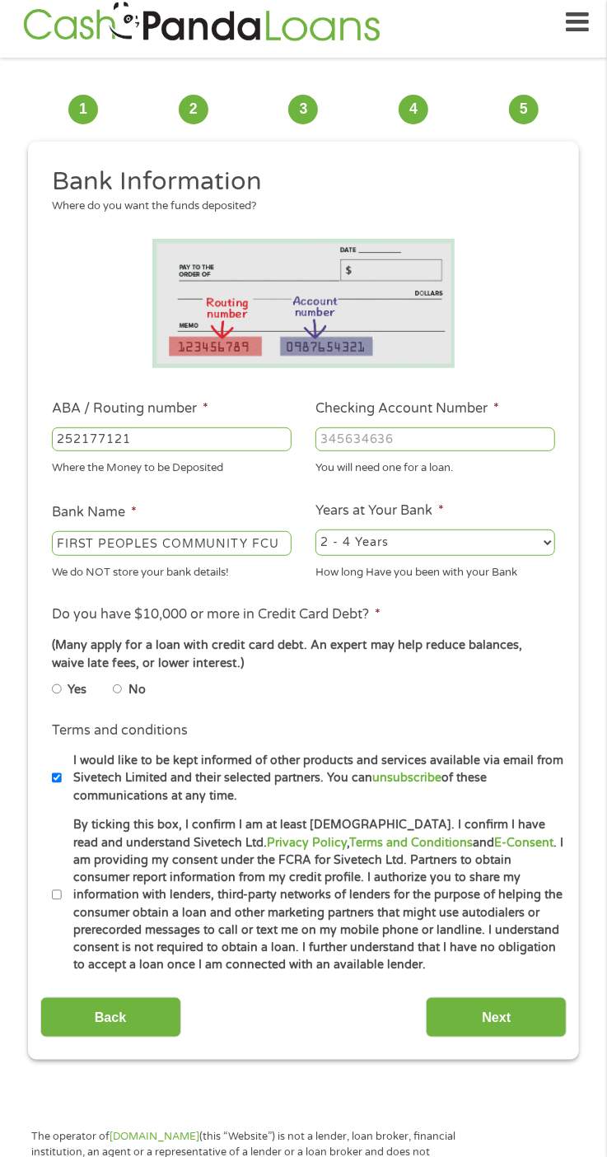
click at [461, 440] on input "Checking Account Number *" at bounding box center [436, 440] width 240 height 25
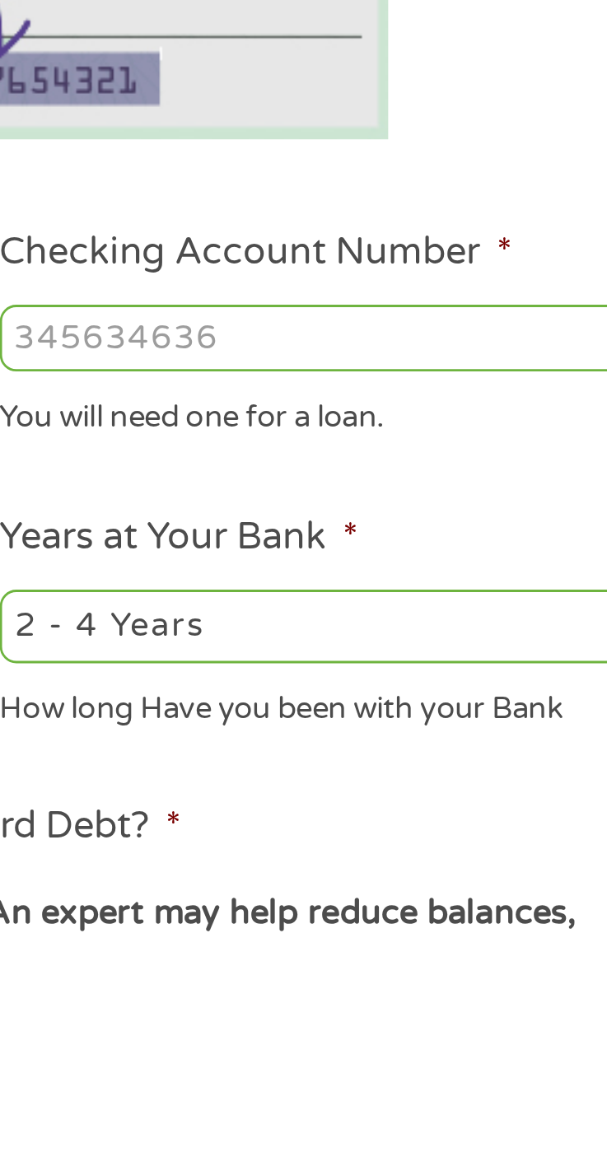
click at [418, 443] on input "Checking Account Number *" at bounding box center [436, 440] width 240 height 25
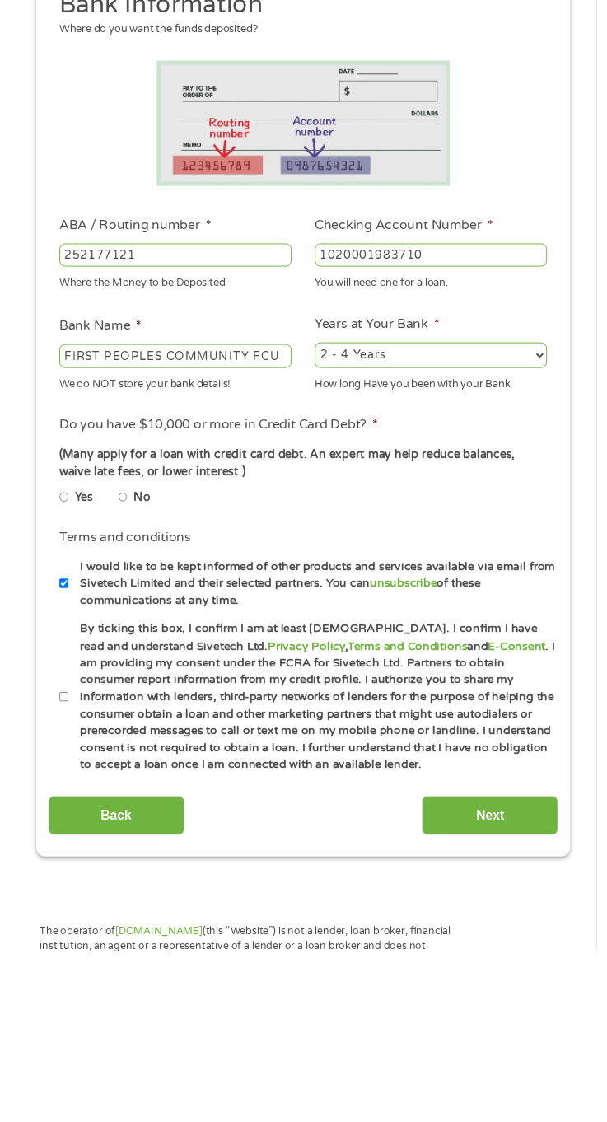
scroll to position [16, 0]
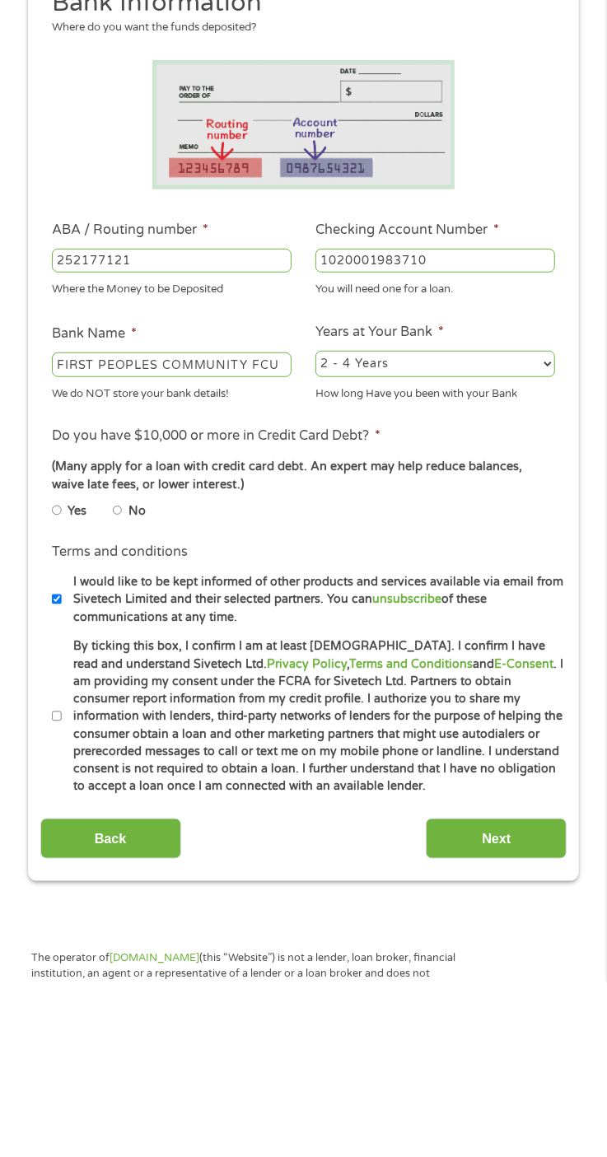
type input "1020001983710"
click at [551, 540] on select "2 - 4 Years 6 - 12 Months 1 - 2 Years Over 4 Years" at bounding box center [436, 539] width 240 height 26
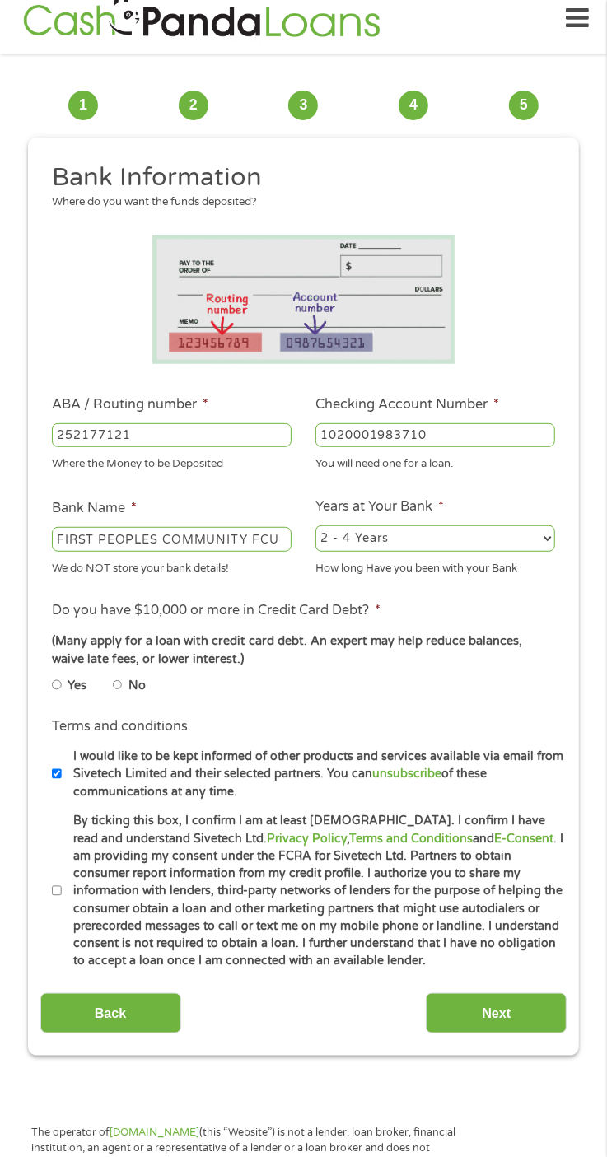
select select "60months"
click at [316, 526] on select "2 - 4 Years 6 - 12 Months 1 - 2 Years Over 4 Years" at bounding box center [436, 539] width 240 height 26
click at [141, 688] on label "No" at bounding box center [137, 686] width 17 height 18
click at [123, 688] on input "No" at bounding box center [118, 686] width 10 height 20
radio input "true"
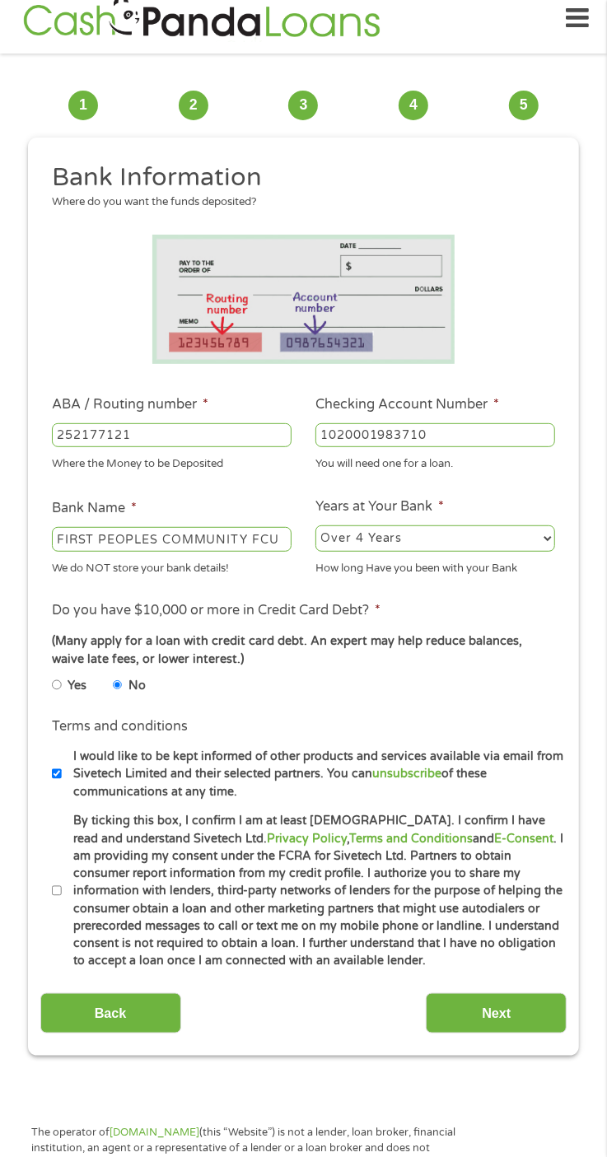
click at [77, 886] on label "By ticking this box, I confirm I am at least [DEMOGRAPHIC_DATA]. I confirm I ha…" at bounding box center [314, 890] width 505 height 157
click at [62, 886] on input "By ticking this box, I confirm I am at least [DEMOGRAPHIC_DATA]. I confirm I ha…" at bounding box center [57, 891] width 10 height 20
checkbox input "true"
click at [513, 1011] on input "Next" at bounding box center [496, 1013] width 141 height 40
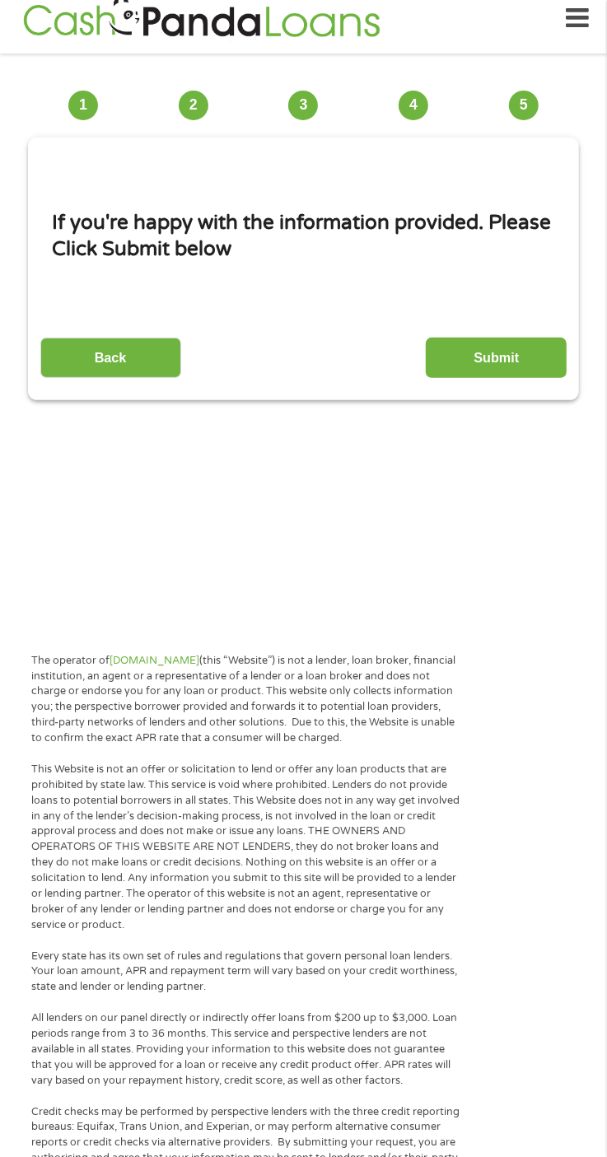
scroll to position [12, 0]
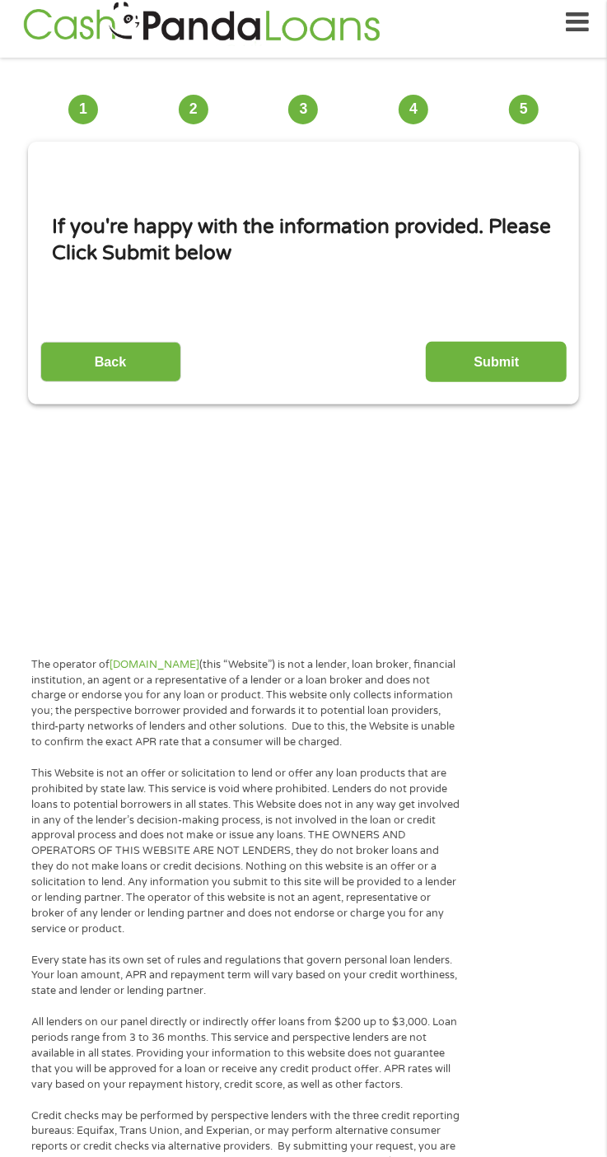
click at [489, 364] on input "Submit" at bounding box center [496, 362] width 141 height 40
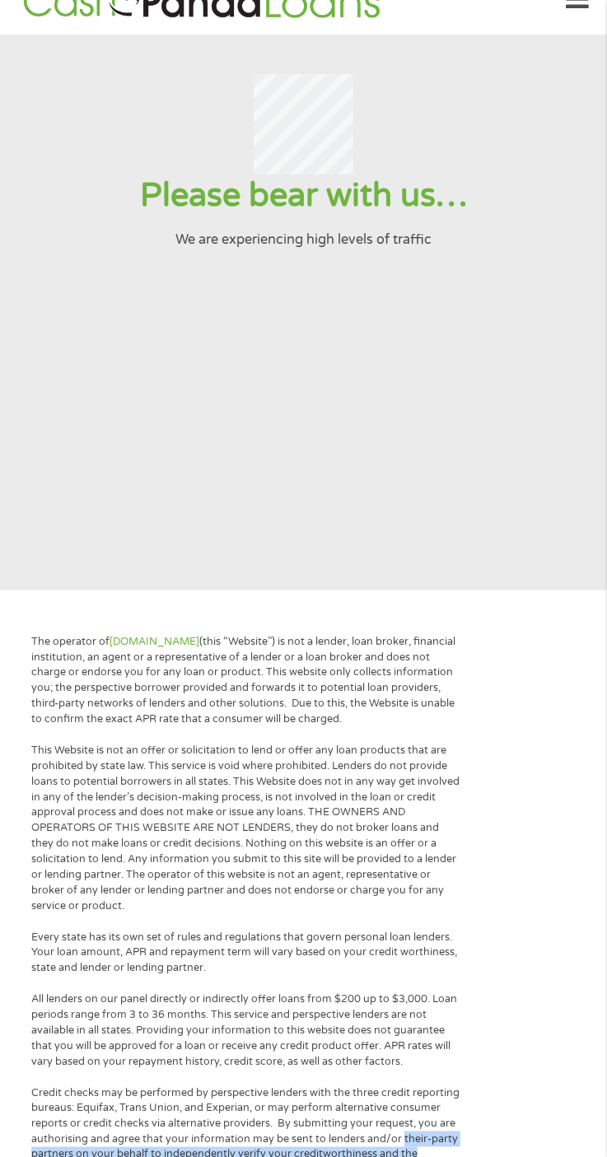
scroll to position [40, 0]
